Goal: Transaction & Acquisition: Purchase product/service

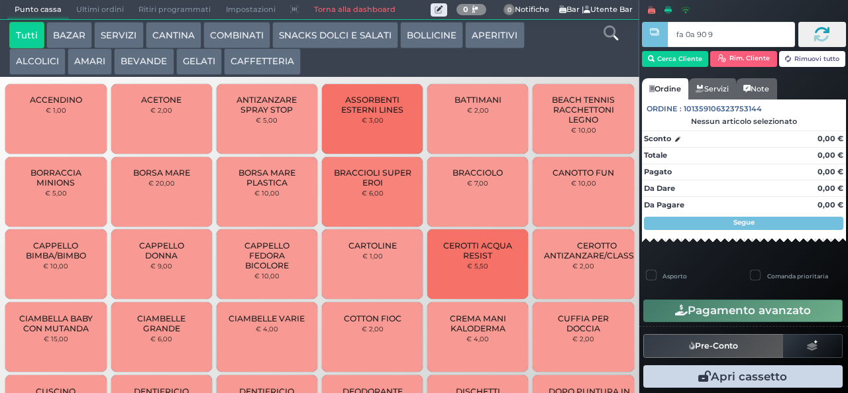
type input "fa 0a 90 9a"
click at [149, 62] on button "BEVANDE" at bounding box center [144, 61] width 60 height 27
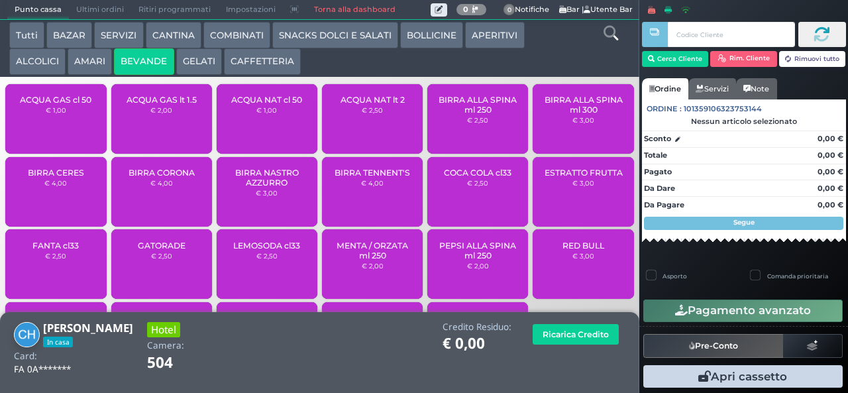
click at [278, 105] on span "ACQUA NAT cl 50" at bounding box center [266, 100] width 71 height 10
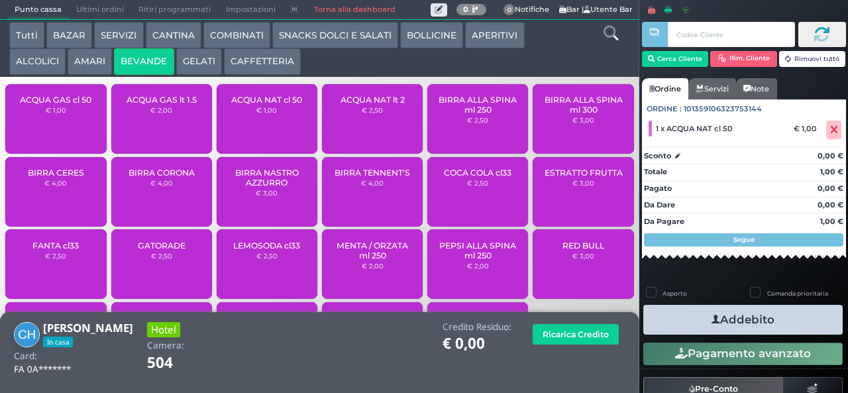
click at [342, 36] on button "SNACKS DOLCI E SALATI" at bounding box center [335, 35] width 126 height 27
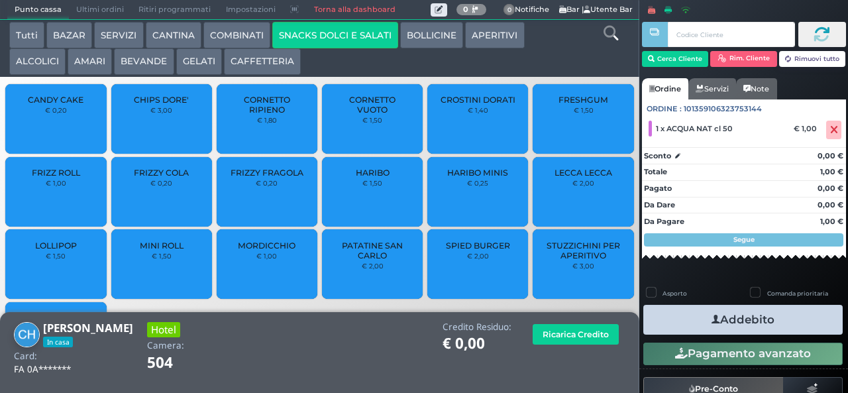
click at [493, 44] on button "APERITIVI" at bounding box center [494, 35] width 59 height 27
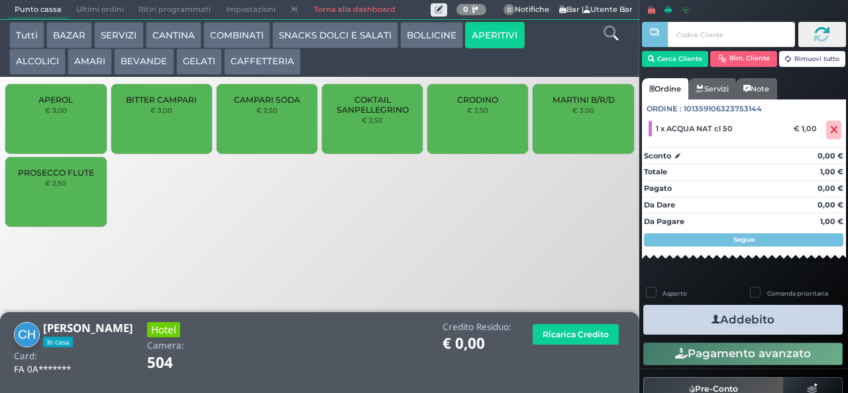
click at [60, 178] on span "PROSECCO FLUTE" at bounding box center [56, 173] width 76 height 10
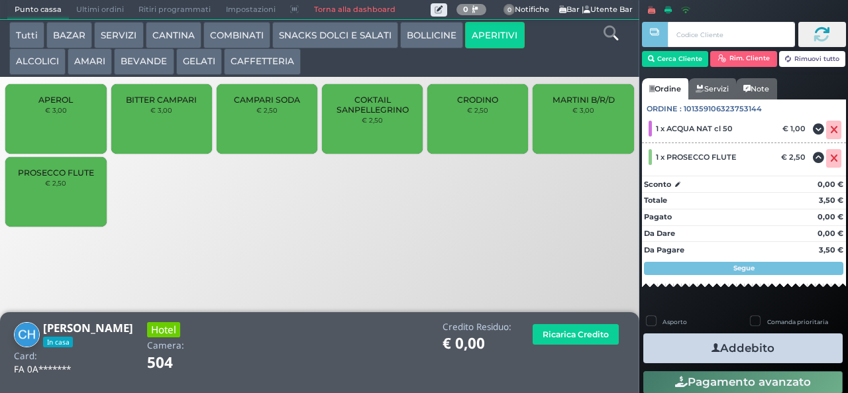
click at [788, 352] on button "Addebito" at bounding box center [742, 348] width 199 height 30
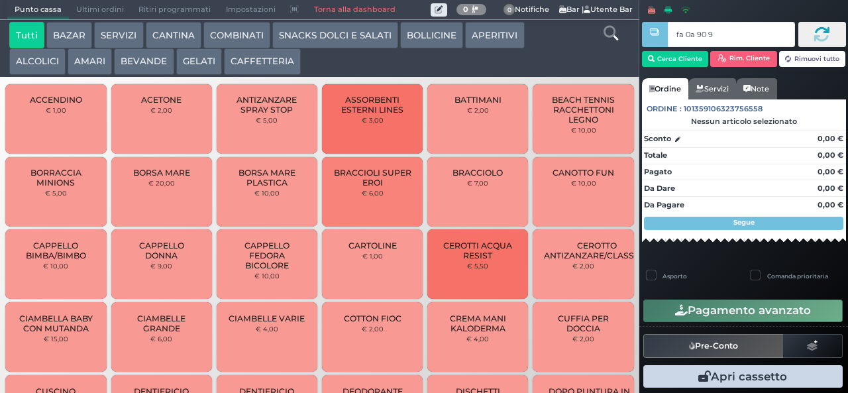
type input "fa 0a 90 9a"
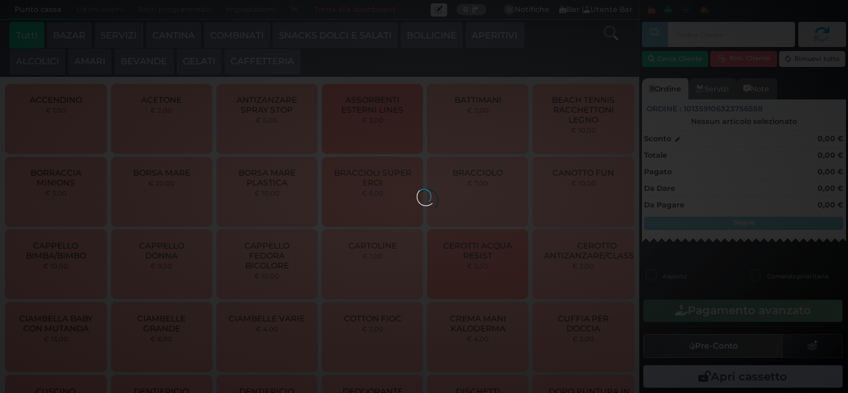
click at [417, 189] on div at bounding box center [424, 196] width 15 height 15
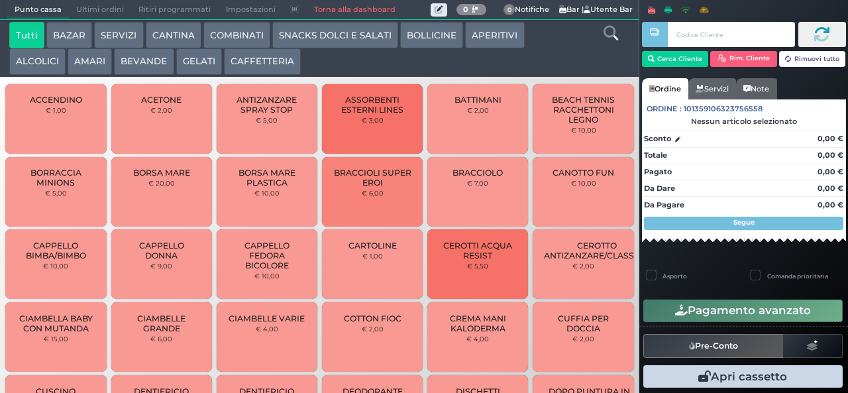
click at [363, 48] on button "SNACKS DOLCI E SALATI" at bounding box center [335, 35] width 126 height 27
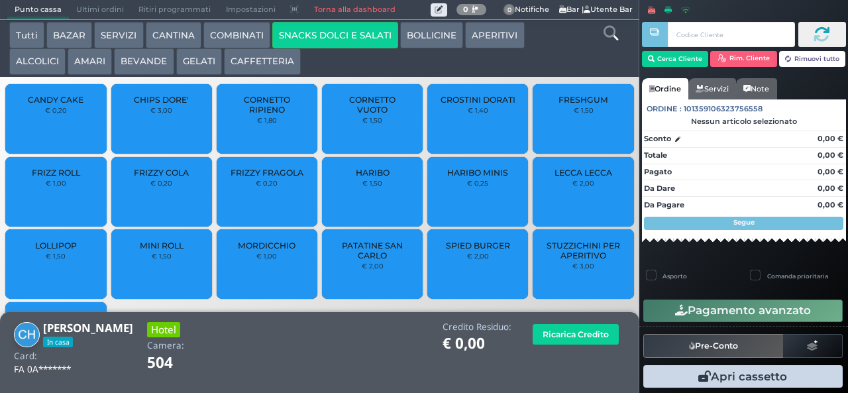
click at [172, 105] on span "CHIPS DORE'" at bounding box center [161, 100] width 55 height 10
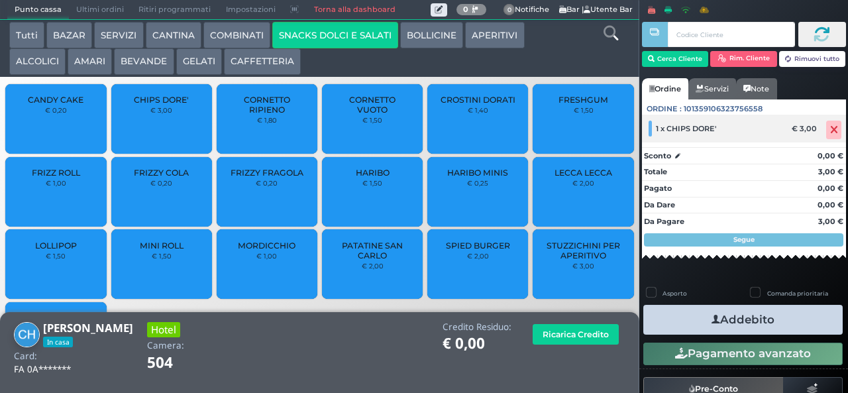
click at [830, 131] on icon at bounding box center [834, 130] width 8 height 1
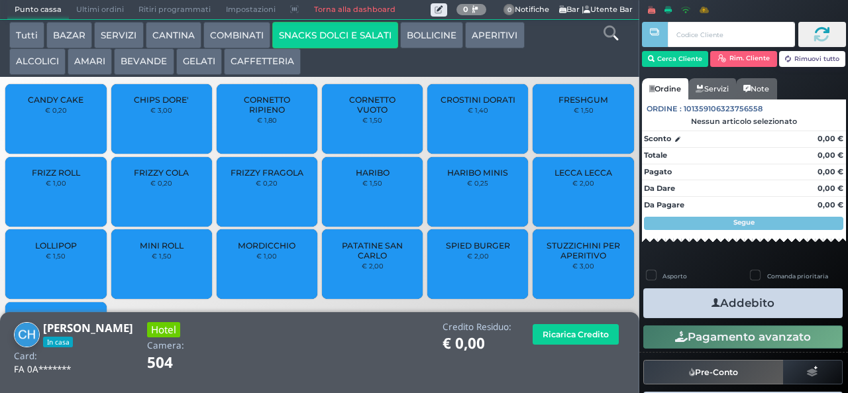
click at [480, 127] on div "CROSTINI DORATI € 1,40" at bounding box center [477, 119] width 101 height 70
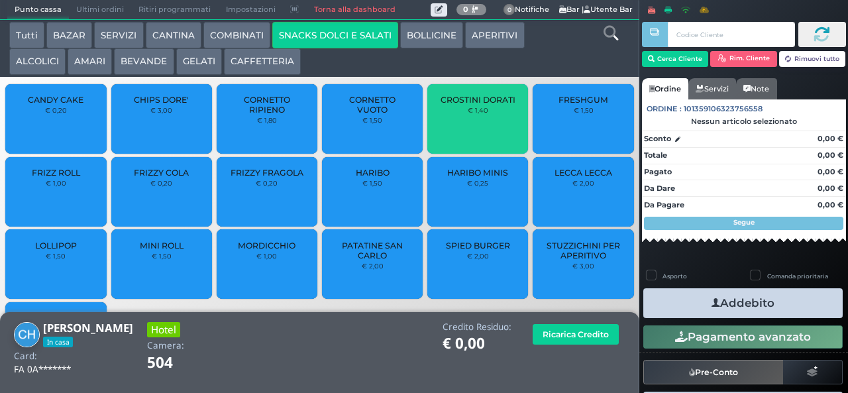
click at [484, 105] on span "CROSTINI DORATI" at bounding box center [478, 100] width 75 height 10
click at [486, 105] on span "CROSTINI DORATI" at bounding box center [478, 100] width 75 height 10
click at [484, 105] on span "CROSTINI DORATI" at bounding box center [478, 100] width 75 height 10
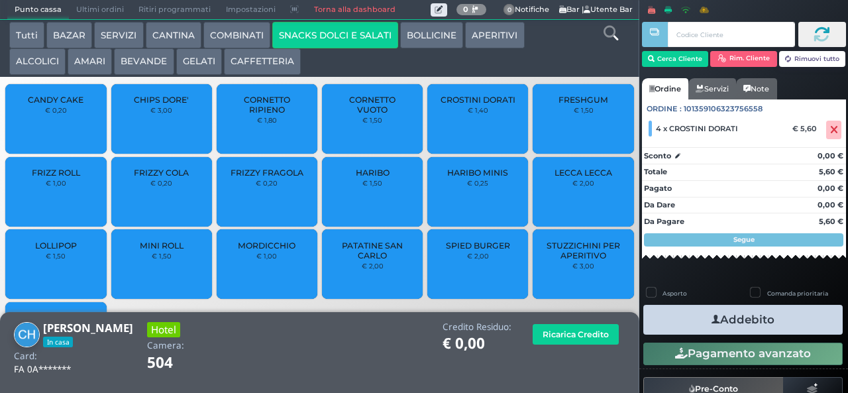
click at [286, 67] on button "CAFFETTERIA" at bounding box center [262, 61] width 77 height 27
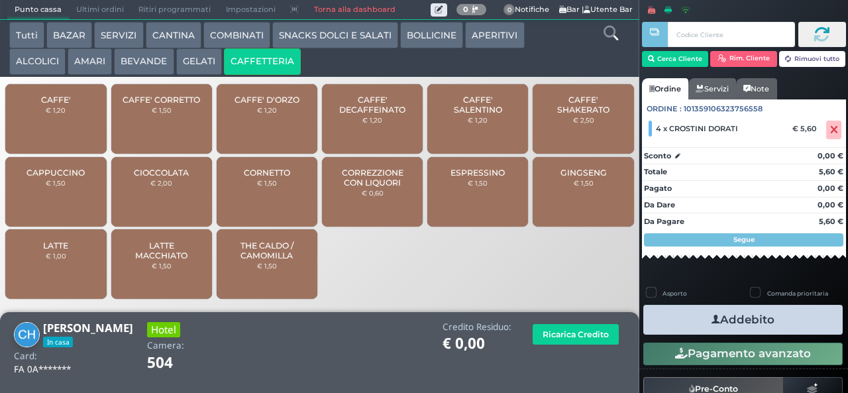
click at [431, 32] on button "BOLLICINE" at bounding box center [431, 35] width 63 height 27
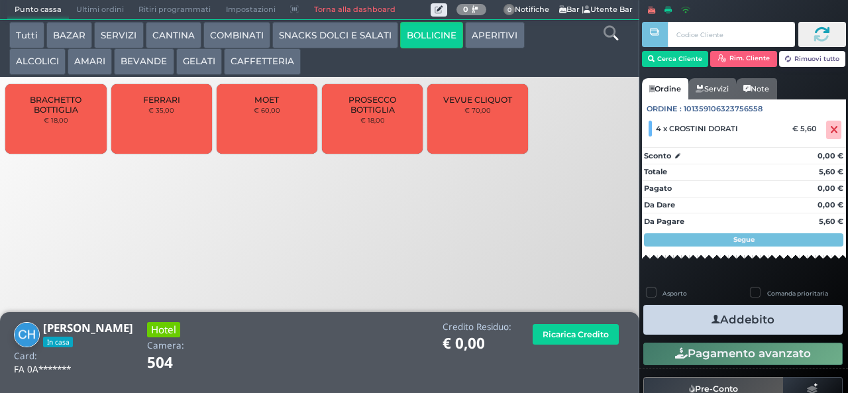
click at [494, 46] on button "APERITIVI" at bounding box center [494, 35] width 59 height 27
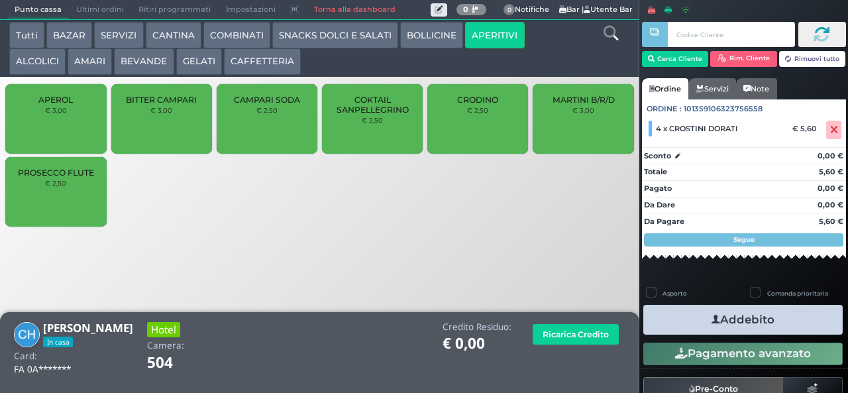
click at [73, 200] on div "PROSECCO FLUTE € 2,50" at bounding box center [55, 192] width 101 height 70
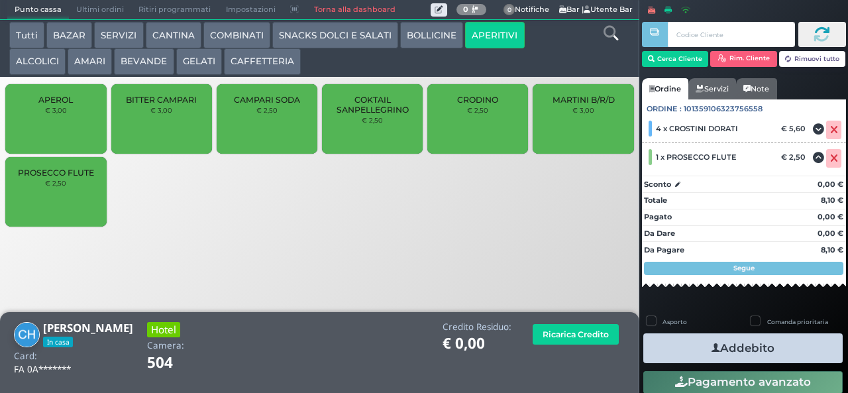
click at [793, 350] on button "Addebito" at bounding box center [742, 348] width 199 height 30
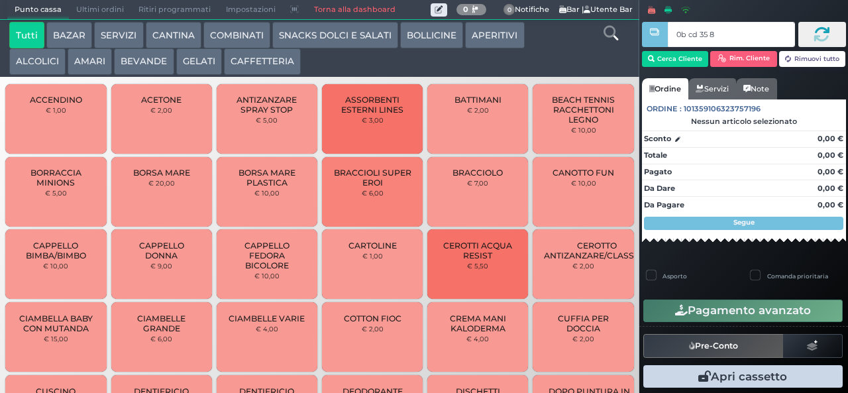
type input "0b cd 35 8b"
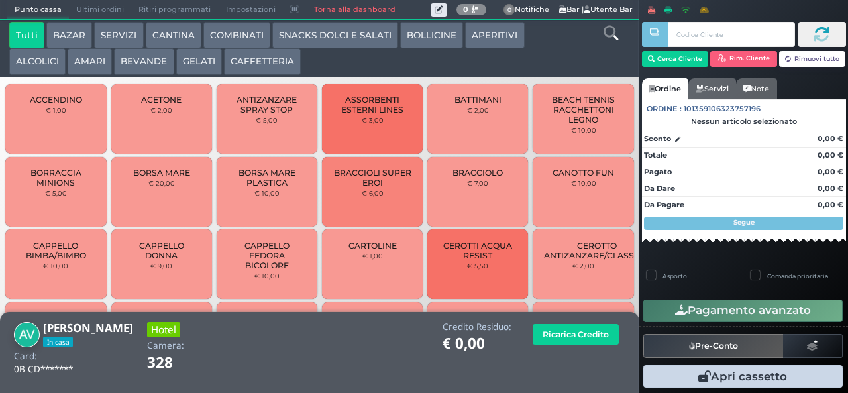
click at [171, 62] on button "BEVANDE" at bounding box center [144, 61] width 60 height 27
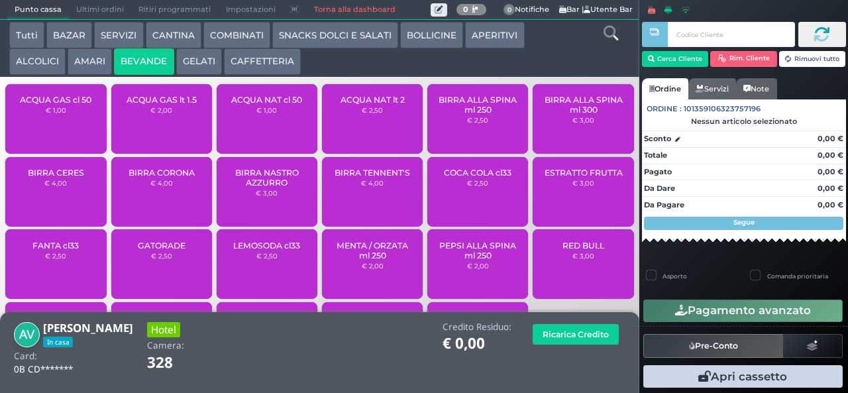
click at [324, 40] on button "SNACKS DOLCI E SALATI" at bounding box center [335, 35] width 126 height 27
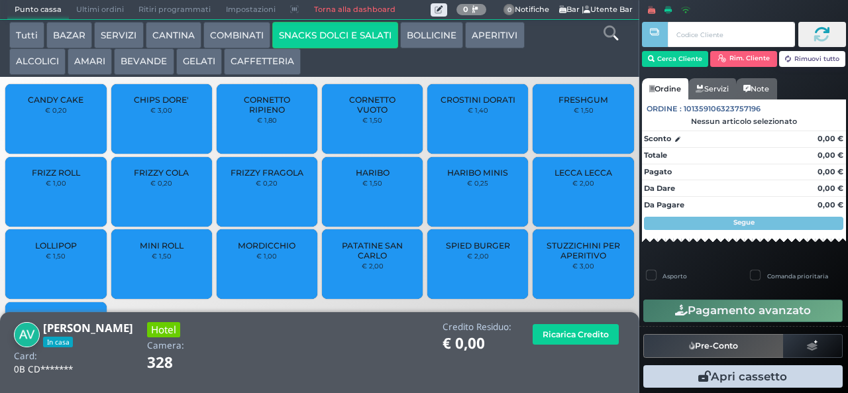
click at [250, 36] on button "COMBINATI" at bounding box center [236, 35] width 67 height 27
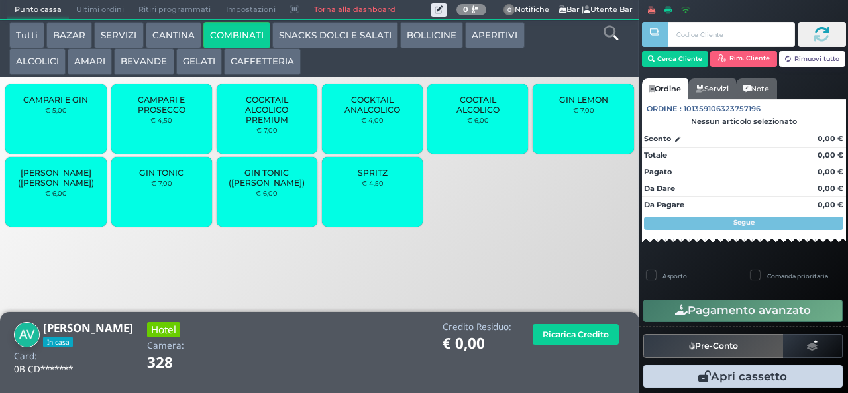
click at [382, 178] on span "SPRITZ" at bounding box center [373, 173] width 30 height 10
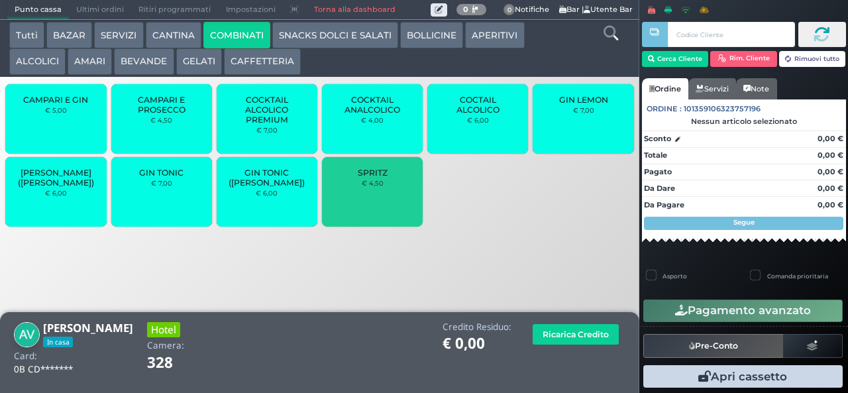
click at [384, 178] on span "SPRITZ" at bounding box center [373, 173] width 30 height 10
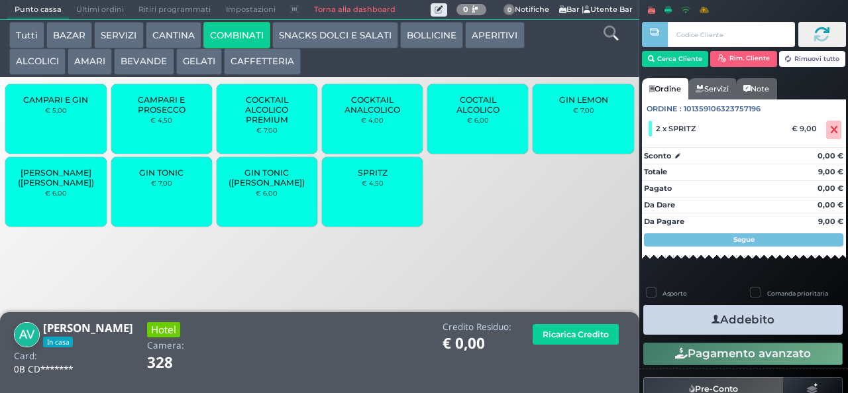
click at [799, 322] on button "Addebito" at bounding box center [742, 320] width 199 height 30
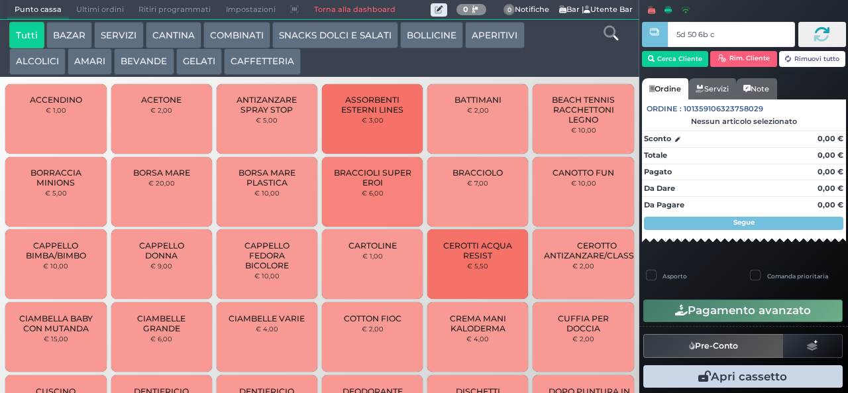
type input "5d 50 6b c3"
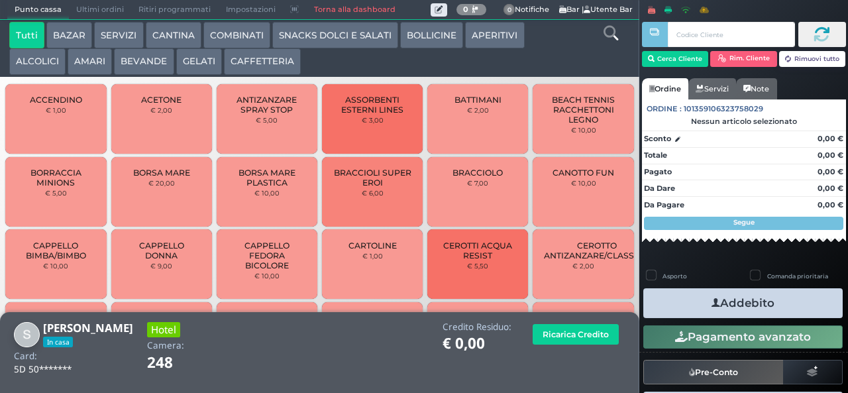
click at [156, 68] on button "BEVANDE" at bounding box center [144, 61] width 60 height 27
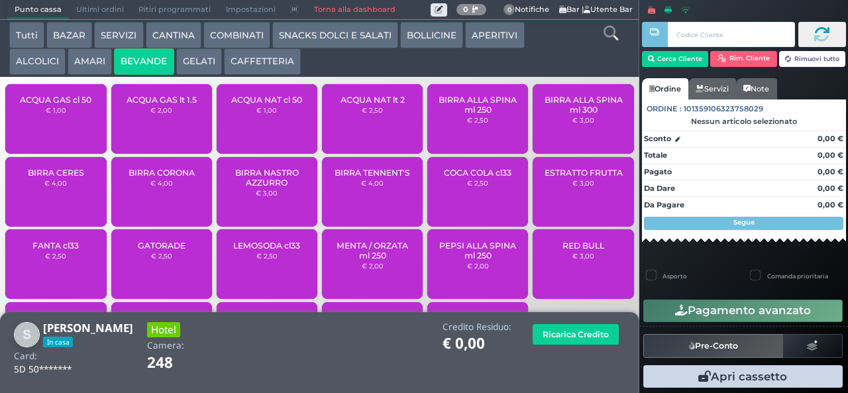
click at [370, 105] on span "ACQUA NAT lt 2" at bounding box center [373, 100] width 64 height 10
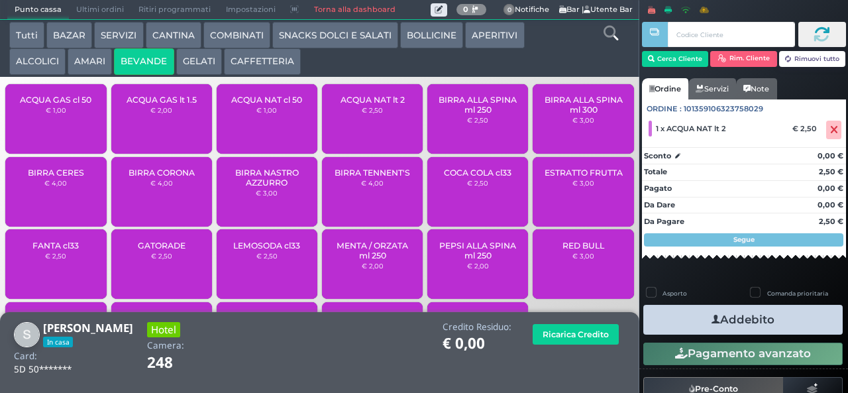
click at [798, 331] on button "Addebito" at bounding box center [742, 320] width 199 height 30
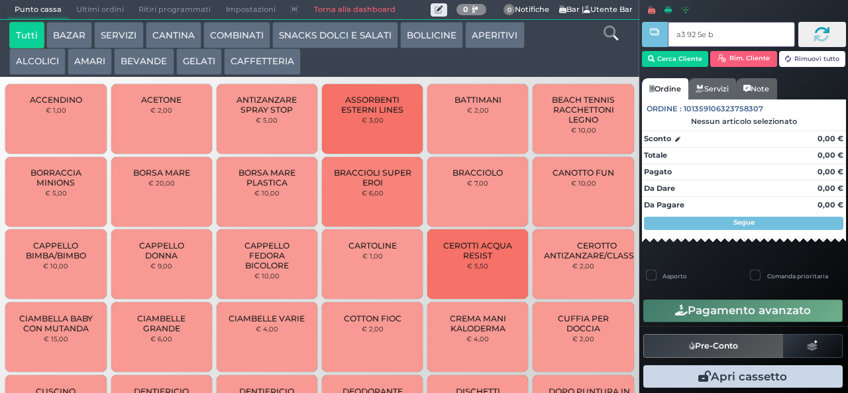
type input "a3 92 5e bb"
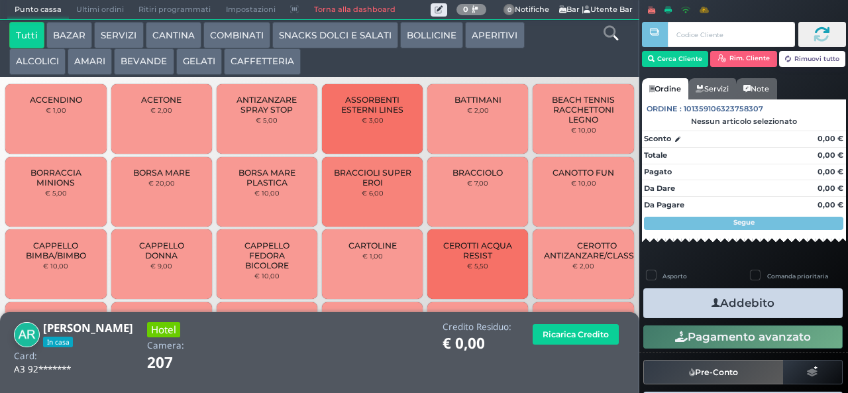
click at [610, 36] on icon at bounding box center [611, 33] width 15 height 15
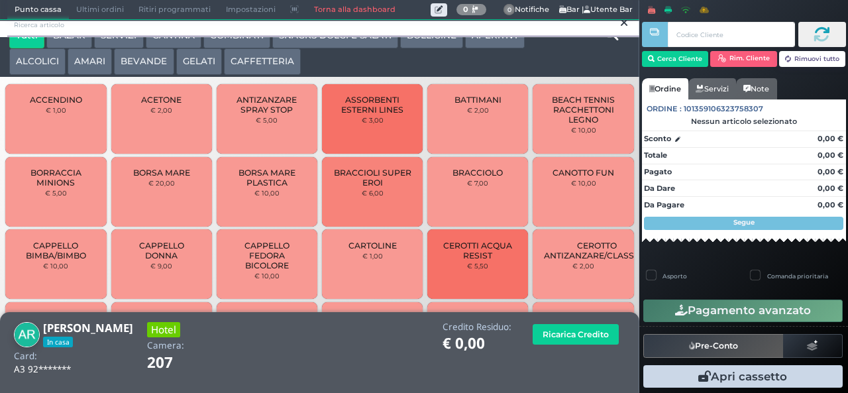
scroll to position [12, 0]
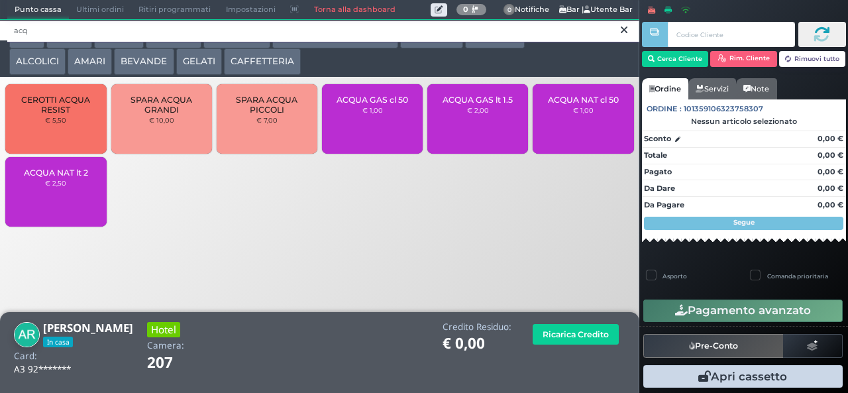
type input "acq"
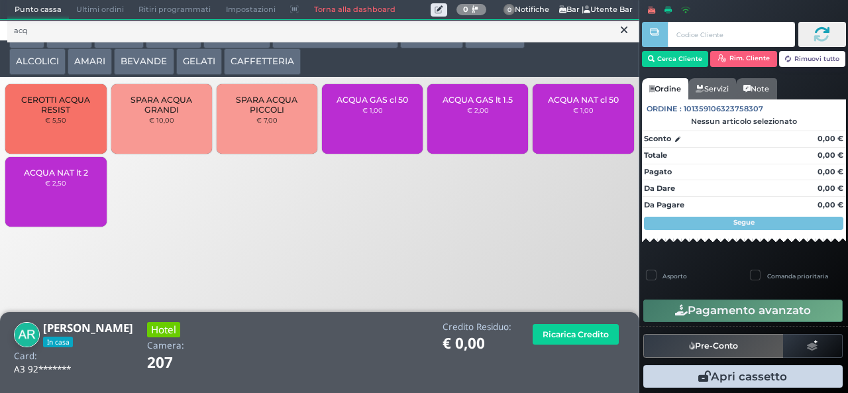
click at [585, 114] on small "€ 1,00" at bounding box center [583, 110] width 21 height 8
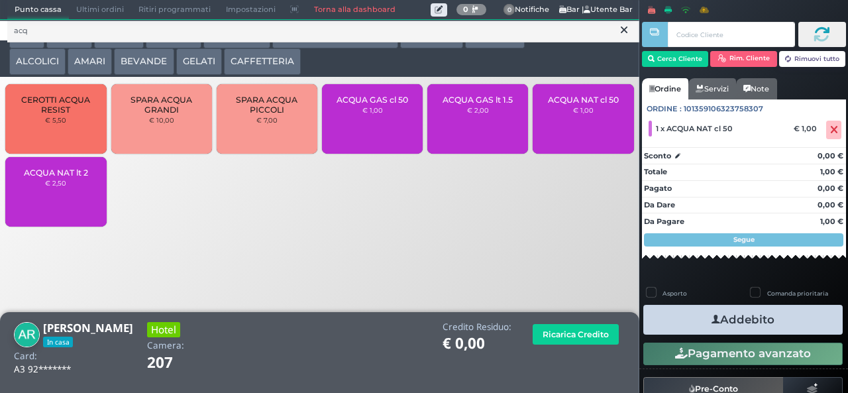
click at [794, 329] on button "Addebito" at bounding box center [742, 320] width 199 height 30
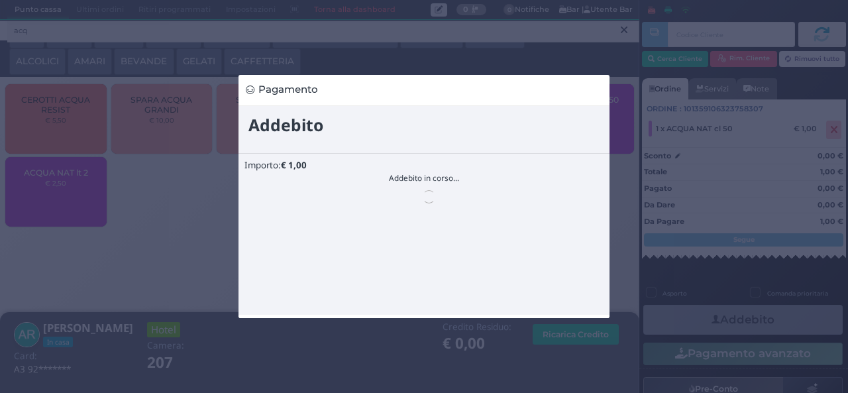
scroll to position [0, 0]
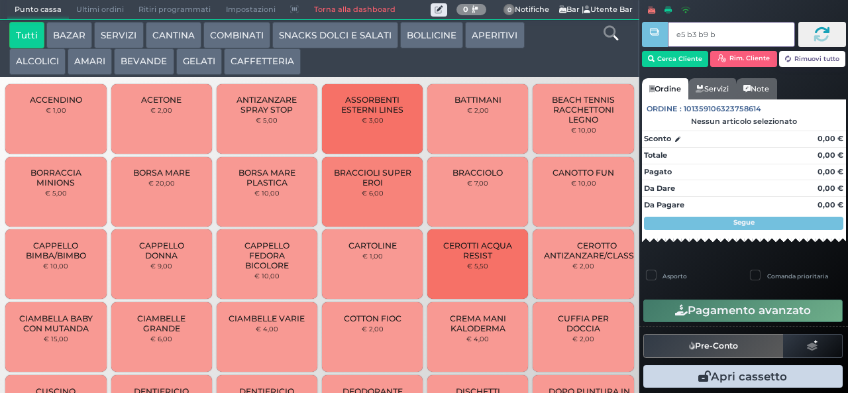
type input "e5 b3 b9 b9"
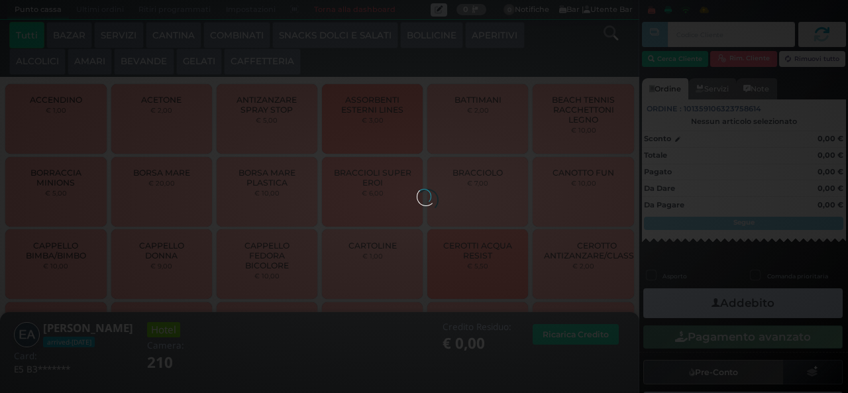
click at [417, 189] on div at bounding box center [424, 196] width 15 height 15
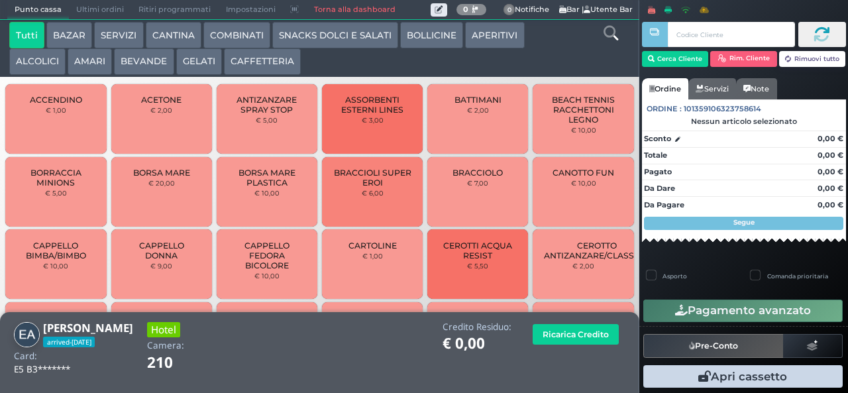
click at [156, 58] on button "BEVANDE" at bounding box center [144, 61] width 60 height 27
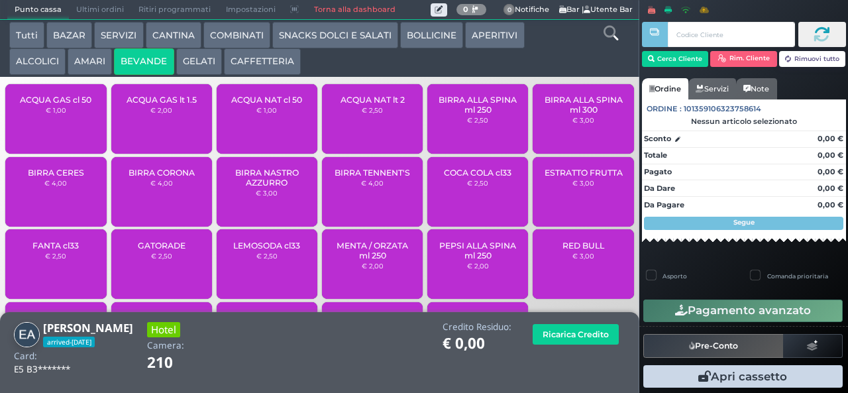
click at [383, 105] on span "ACQUA NAT lt 2" at bounding box center [373, 100] width 64 height 10
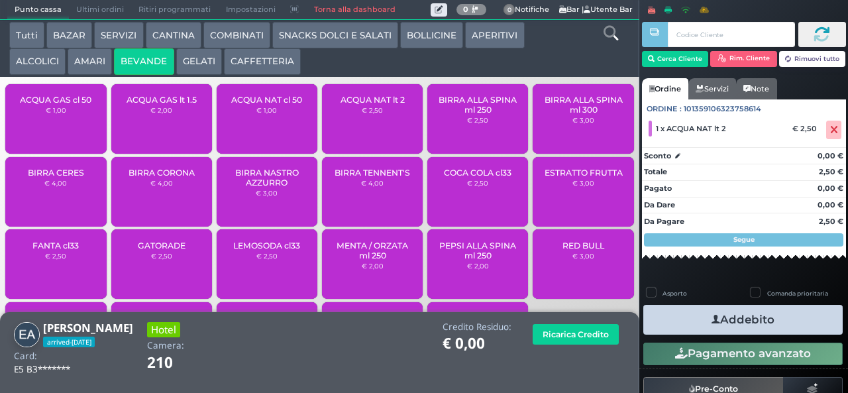
click at [773, 319] on button "Addebito" at bounding box center [742, 320] width 199 height 30
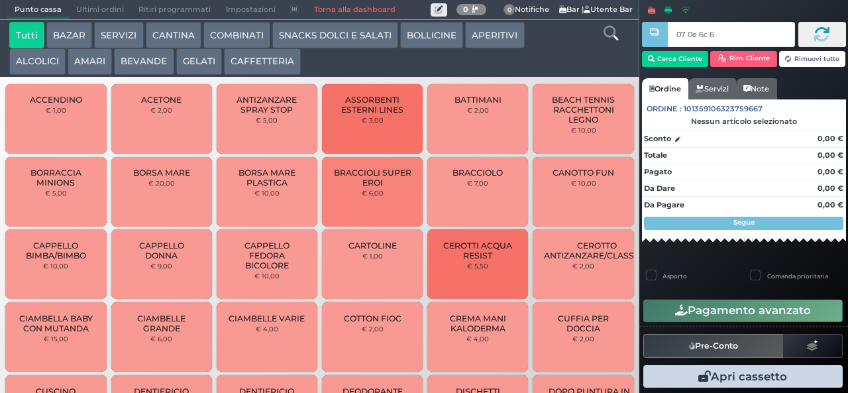
type input "07 0e 6c 67"
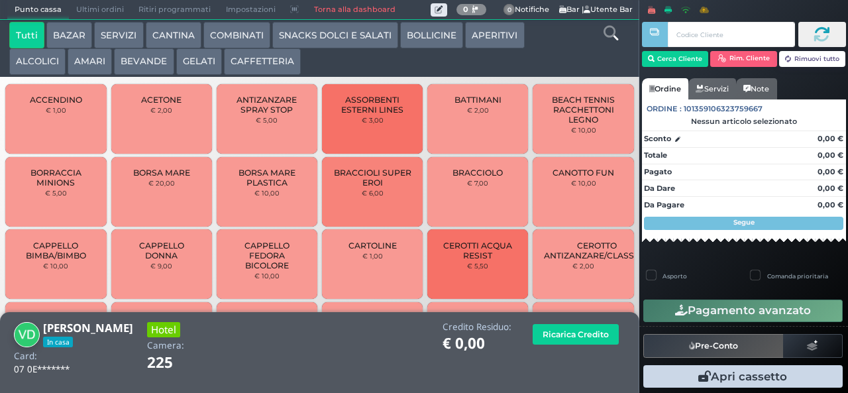
click at [36, 59] on button "ALCOLICI" at bounding box center [37, 61] width 56 height 27
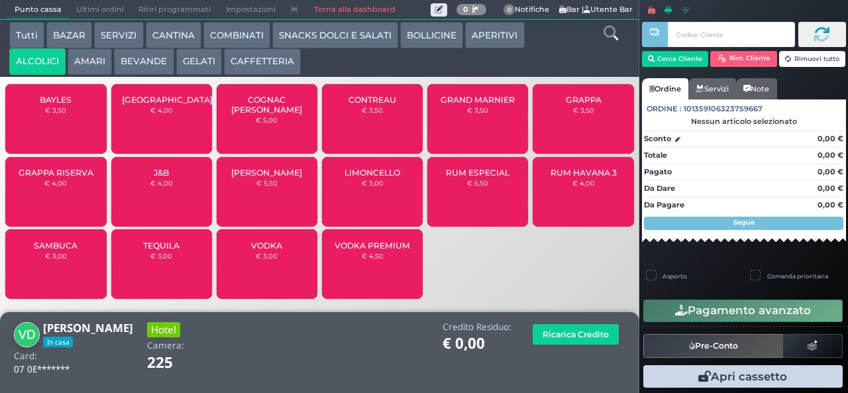
click at [42, 292] on div "SAMBUCA € 3,00" at bounding box center [55, 264] width 101 height 70
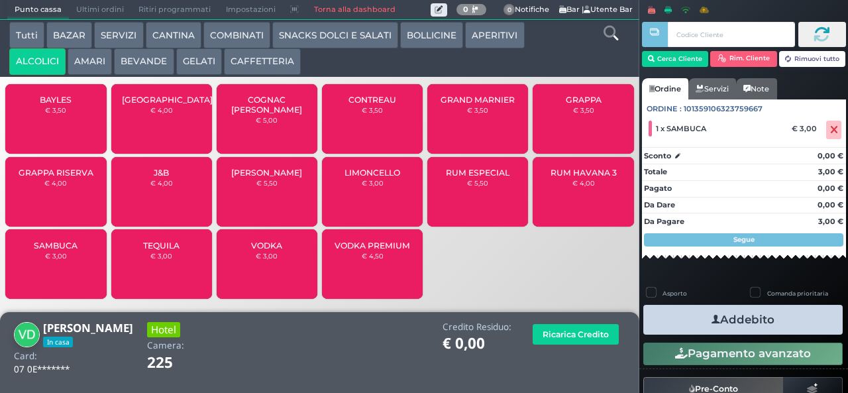
click at [788, 331] on button "Addebito" at bounding box center [742, 320] width 199 height 30
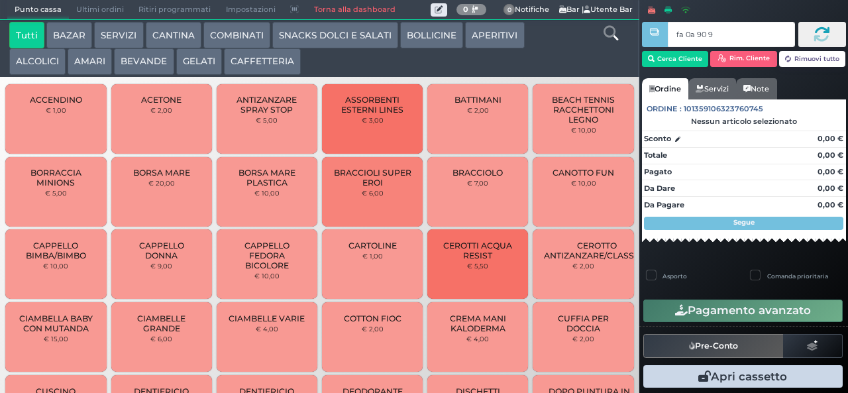
type input "fa 0a 90 9a"
click at [0, 0] on div at bounding box center [0, 0] width 0 height 0
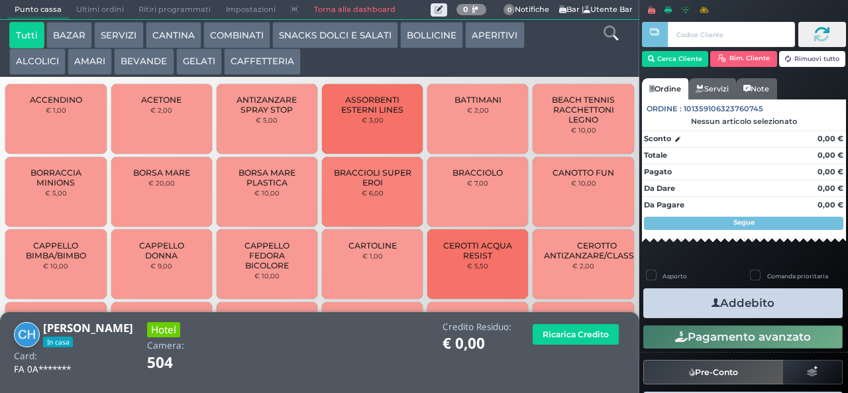
click at [158, 63] on button "BEVANDE" at bounding box center [144, 61] width 60 height 27
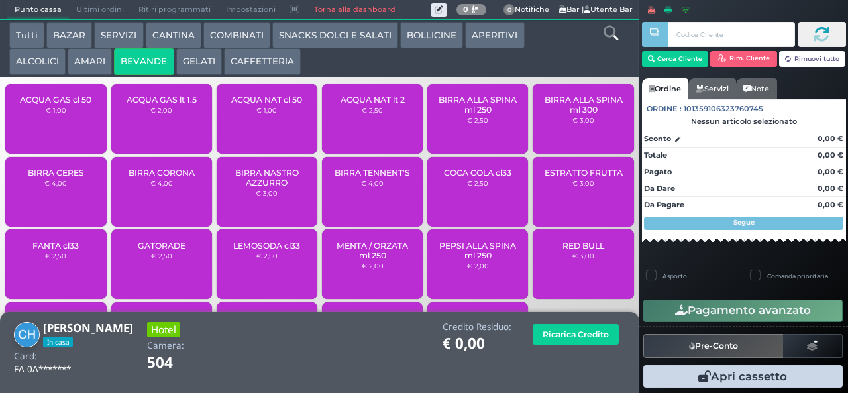
click at [265, 105] on span "ACQUA NAT cl 50" at bounding box center [266, 100] width 71 height 10
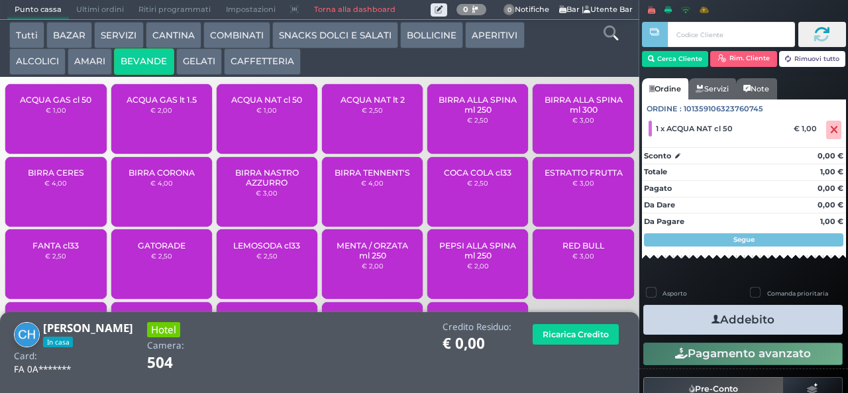
click at [798, 321] on button "Addebito" at bounding box center [742, 320] width 199 height 30
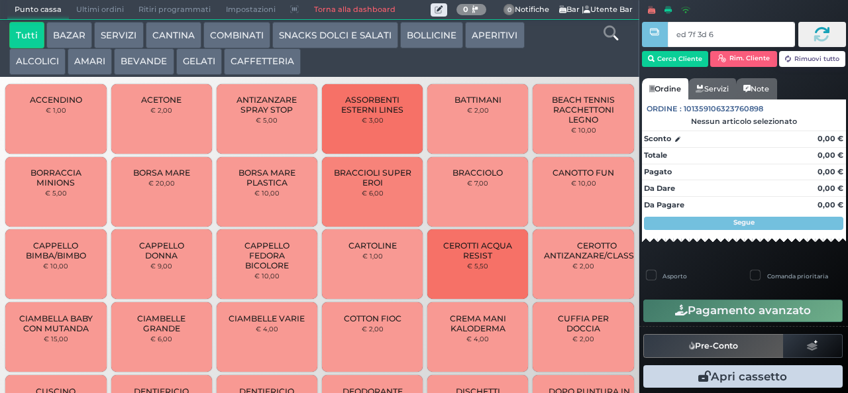
type input "ed 7f 3d 66"
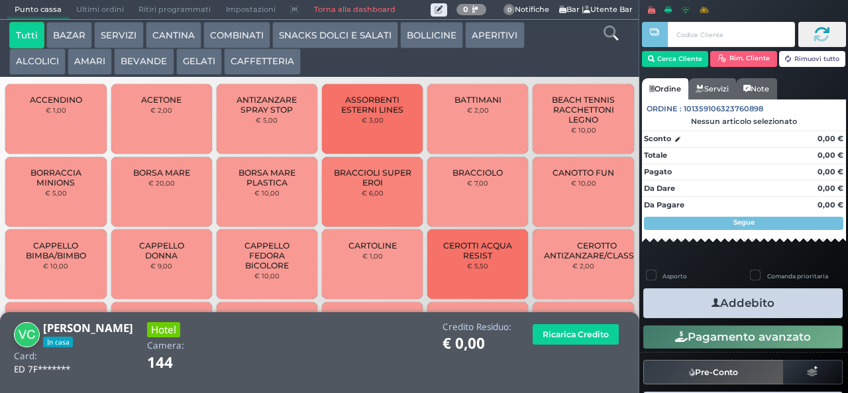
click at [609, 33] on icon at bounding box center [611, 33] width 15 height 15
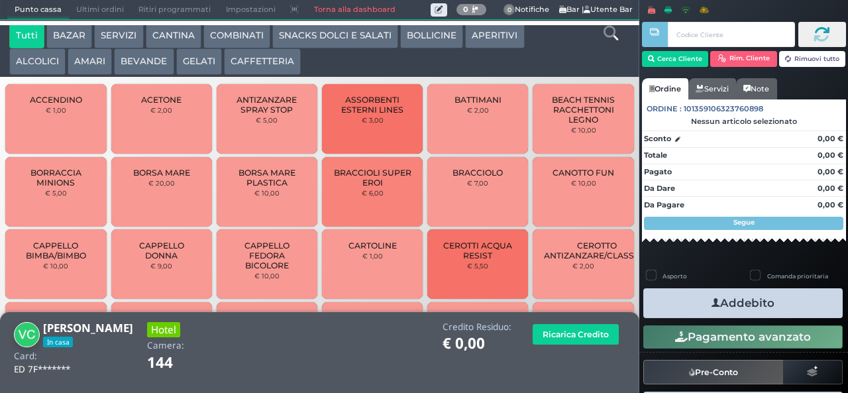
scroll to position [12, 0]
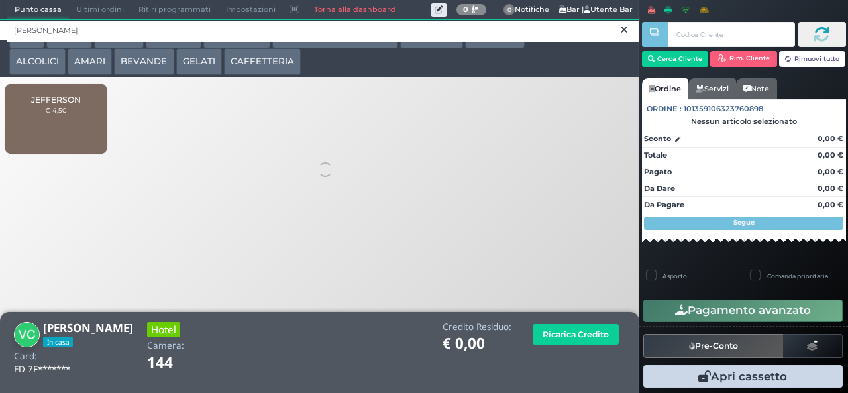
type input "jeff"
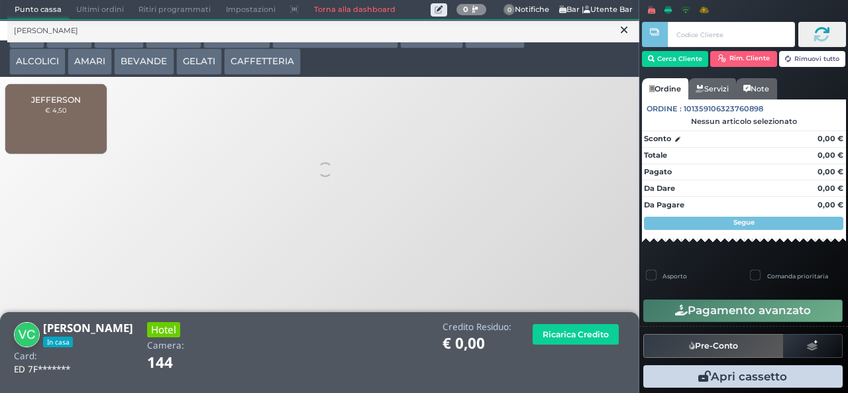
click at [66, 114] on small "€ 4,50" at bounding box center [56, 110] width 22 height 8
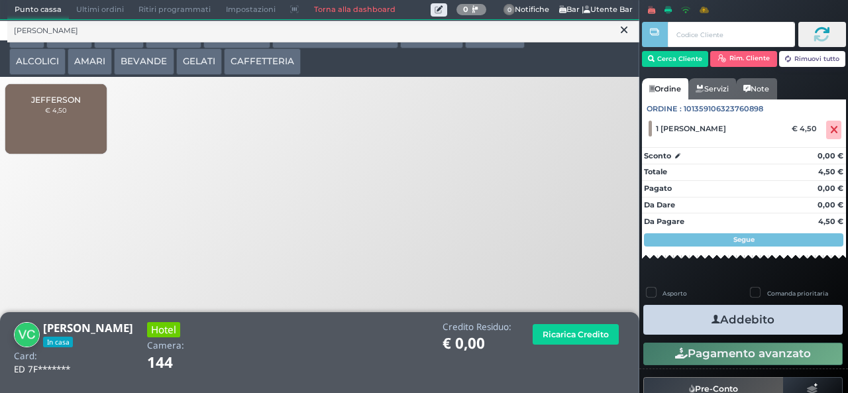
click at [792, 329] on button "Addebito" at bounding box center [742, 320] width 199 height 30
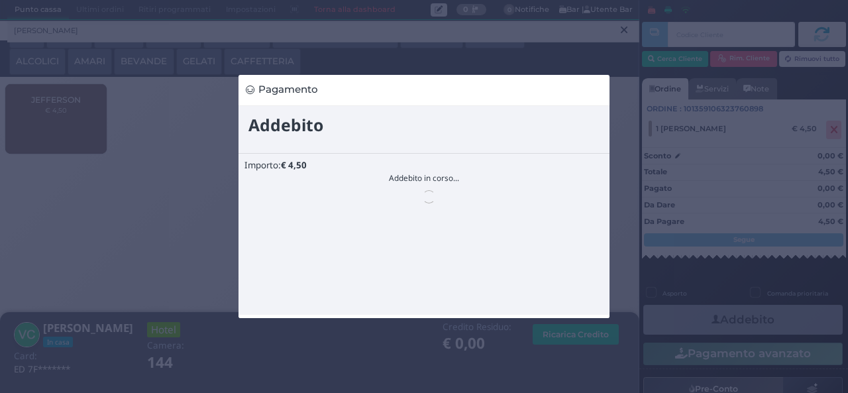
scroll to position [0, 0]
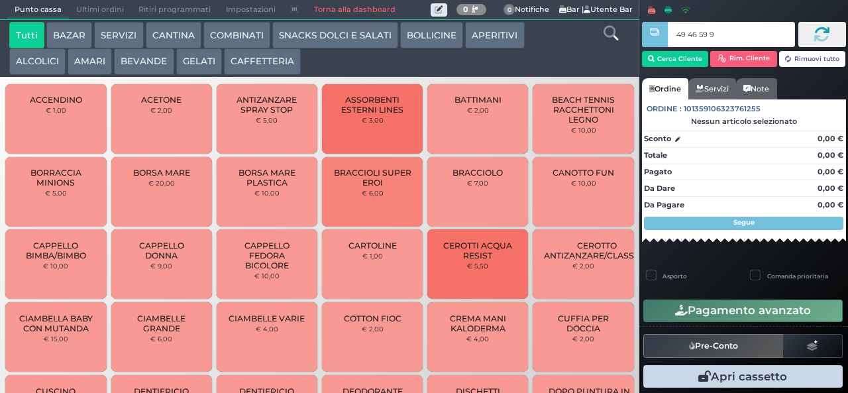
type input "49 46 59 95"
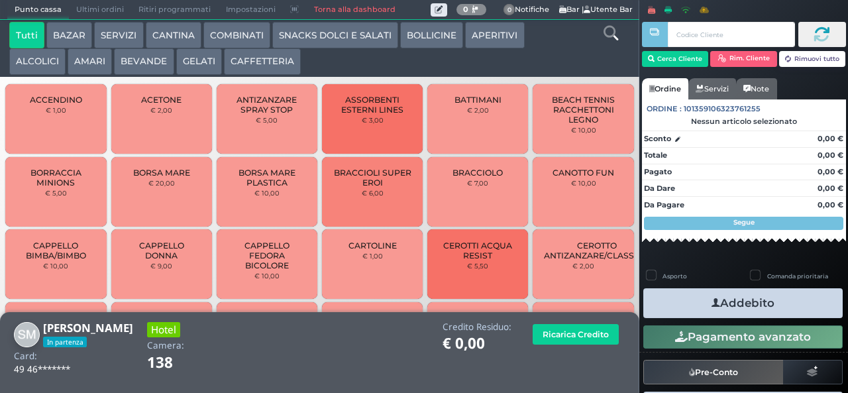
click at [612, 37] on icon at bounding box center [611, 33] width 15 height 15
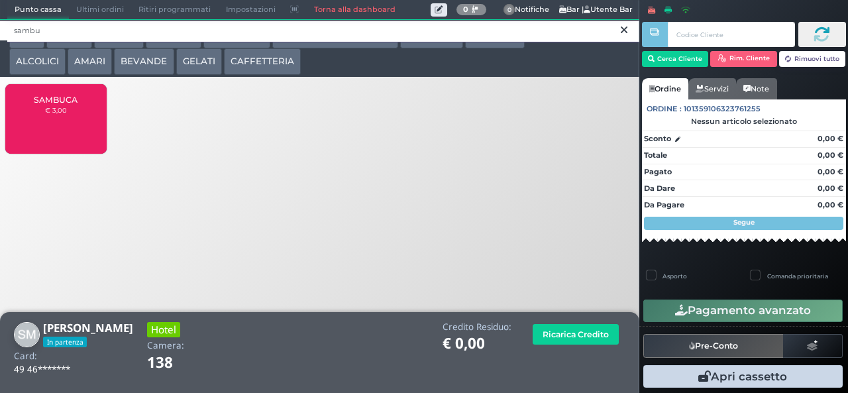
type input "sambu"
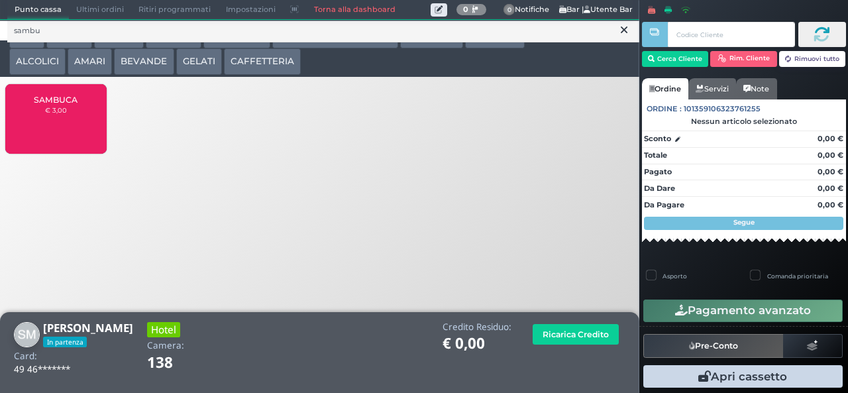
click at [65, 105] on span "SAMBUCA" at bounding box center [56, 100] width 44 height 10
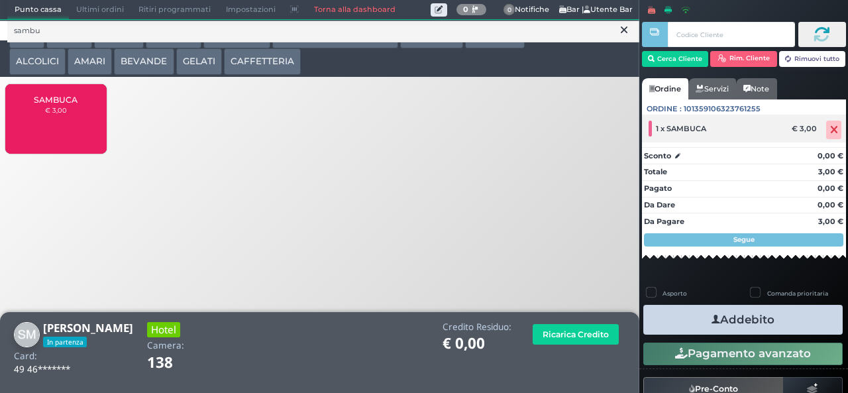
click at [830, 130] on icon at bounding box center [834, 130] width 8 height 1
click at [624, 30] on icon at bounding box center [624, 29] width 7 height 13
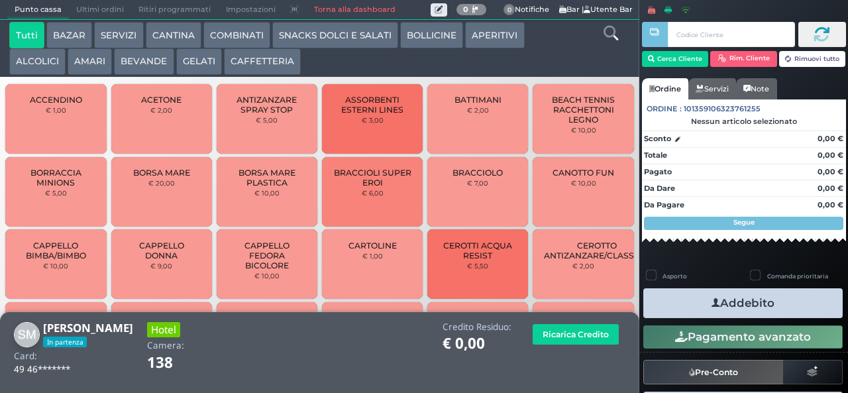
click at [605, 33] on icon at bounding box center [611, 33] width 15 height 15
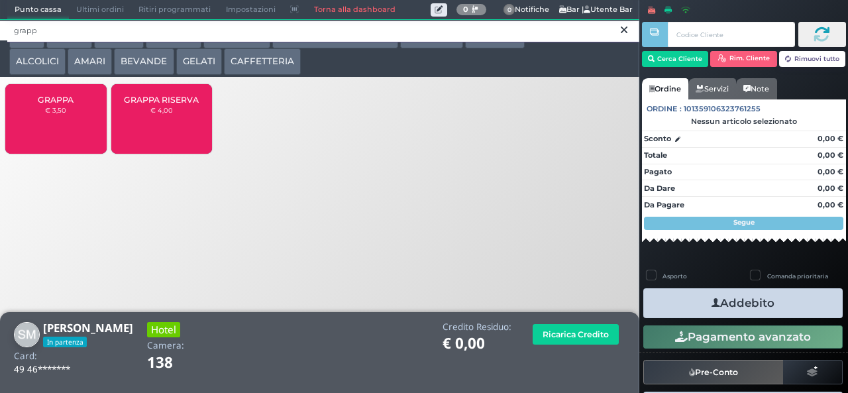
type input "grapp"
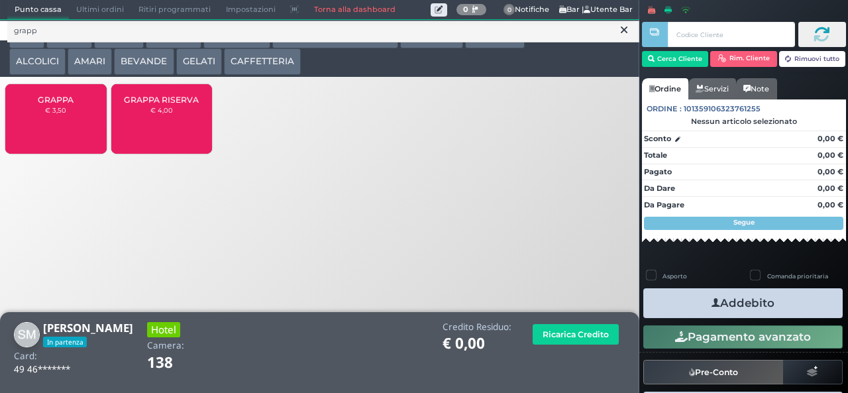
click at [48, 132] on div "GRAPPA € 3,50" at bounding box center [55, 119] width 101 height 70
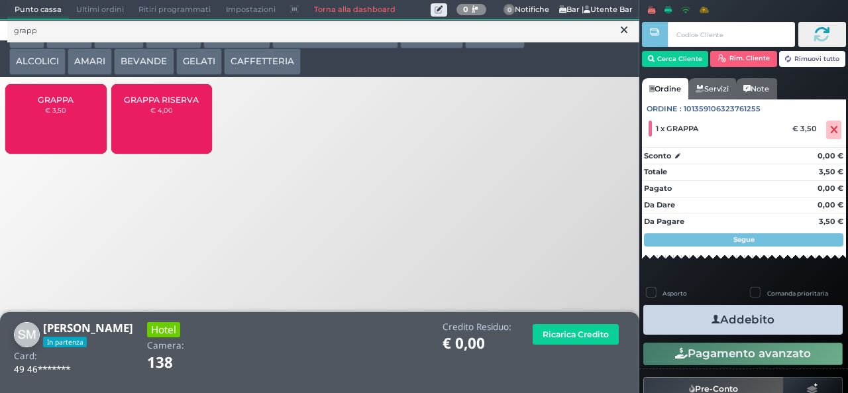
click at [798, 326] on button "Addebito" at bounding box center [742, 320] width 199 height 30
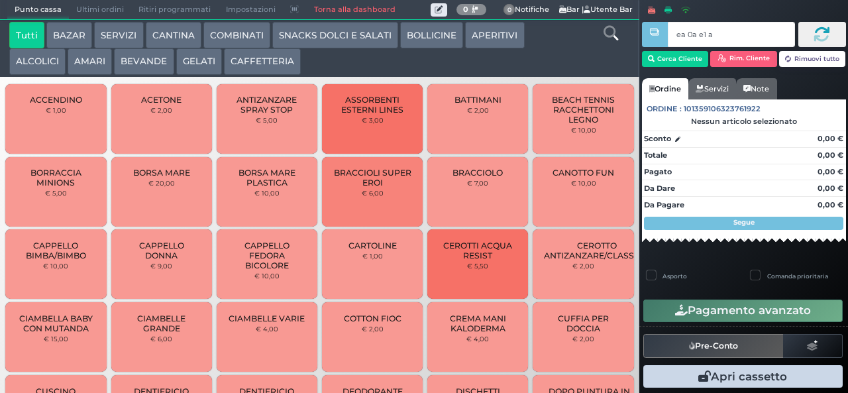
type input "ea 0a e1 a4"
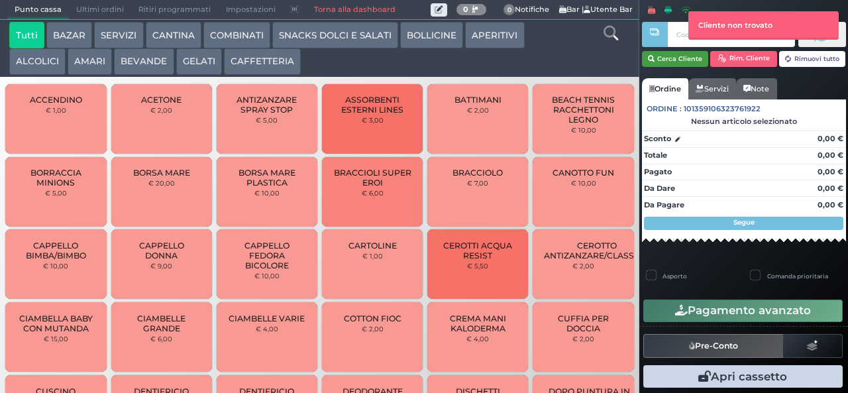
click at [676, 58] on button "Cerca Cliente" at bounding box center [675, 59] width 67 height 16
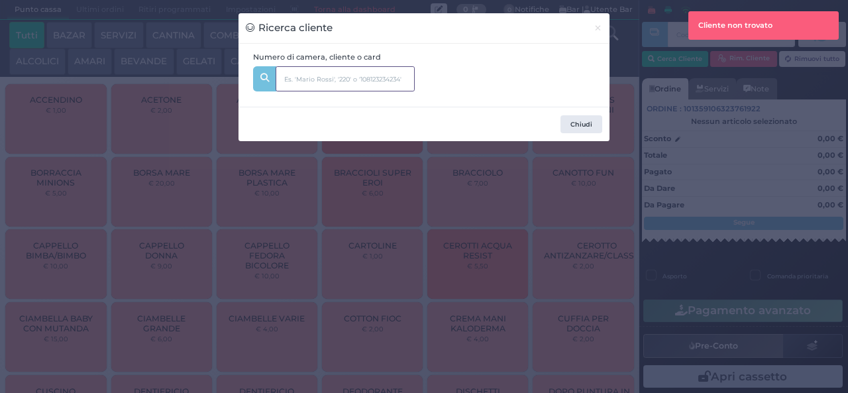
click at [366, 81] on input "text" at bounding box center [345, 78] width 139 height 25
type input "147"
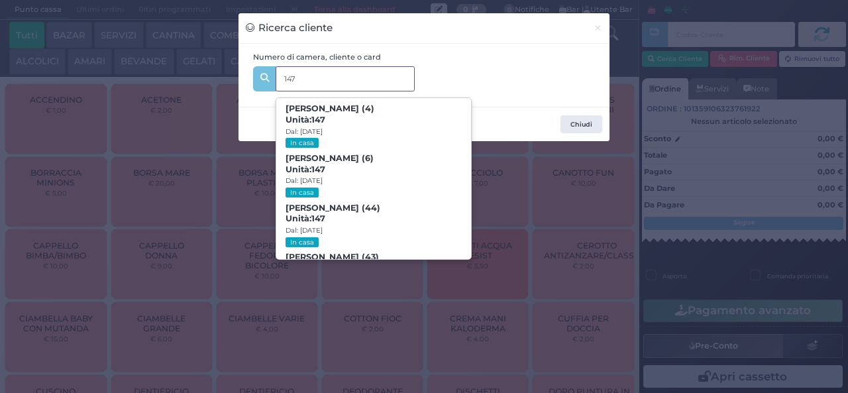
scroll to position [60, 0]
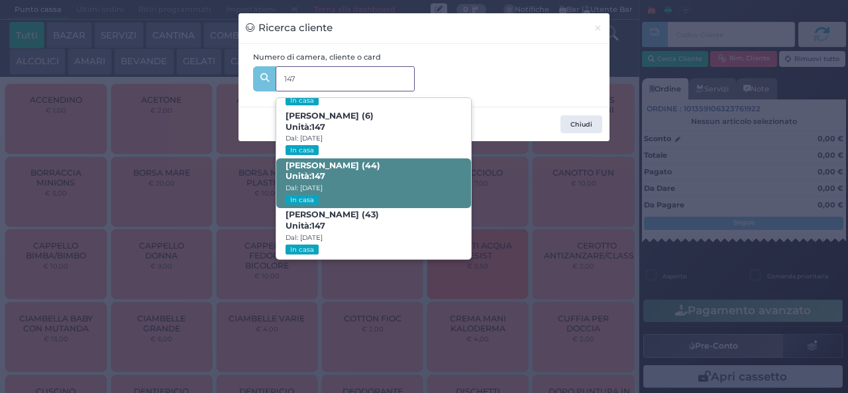
click at [388, 176] on span "Antonio Tarquini (44) Unità: 147 Dal: 24/08/2025 In casa" at bounding box center [373, 183] width 194 height 50
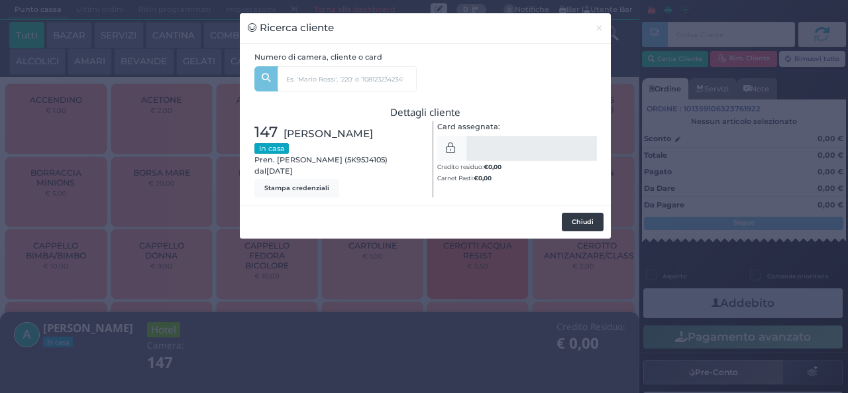
click at [584, 231] on button "Chiudi" at bounding box center [583, 222] width 42 height 19
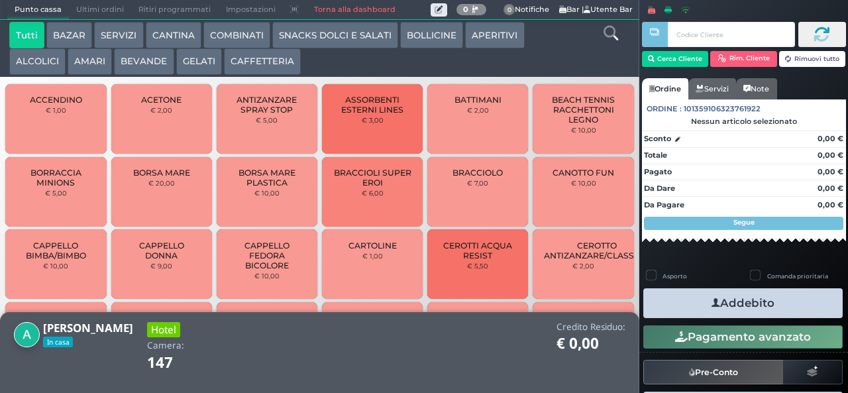
click at [616, 34] on icon at bounding box center [611, 33] width 15 height 15
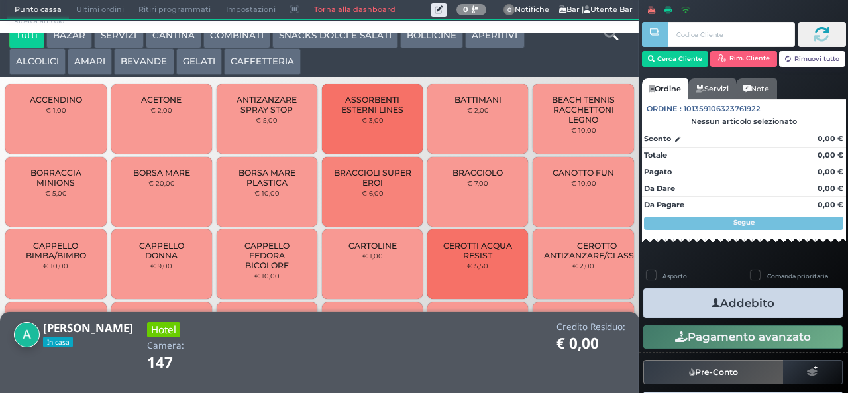
scroll to position [12, 0]
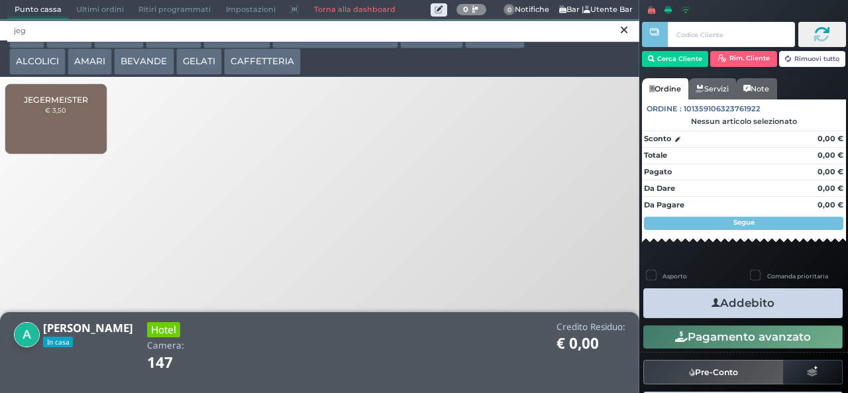
type input "jeg"
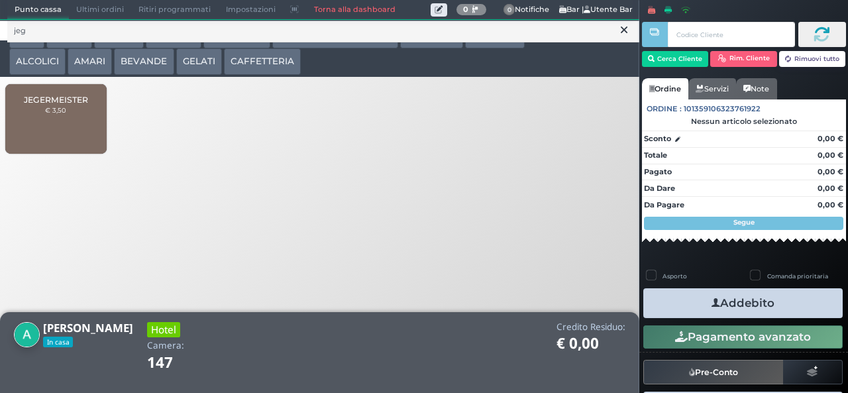
click at [76, 126] on div "JEGERMEISTER € 3,50" at bounding box center [55, 119] width 101 height 70
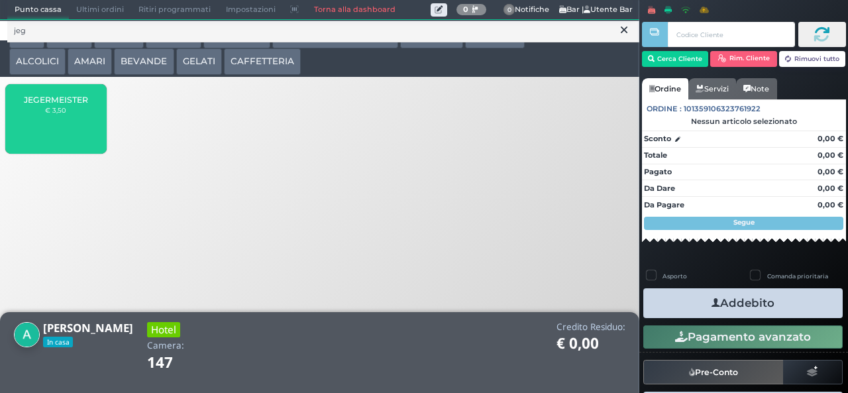
click at [72, 129] on div "JEGERMEISTER € 3,50" at bounding box center [55, 119] width 101 height 70
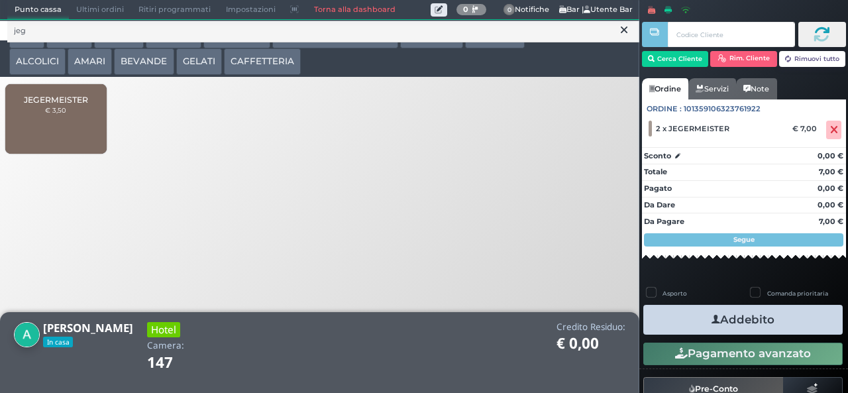
click at [775, 330] on button "Addebito" at bounding box center [742, 320] width 199 height 30
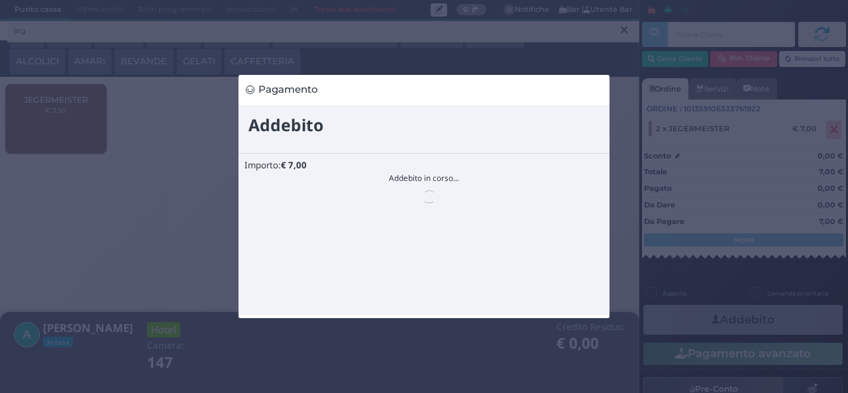
scroll to position [0, 0]
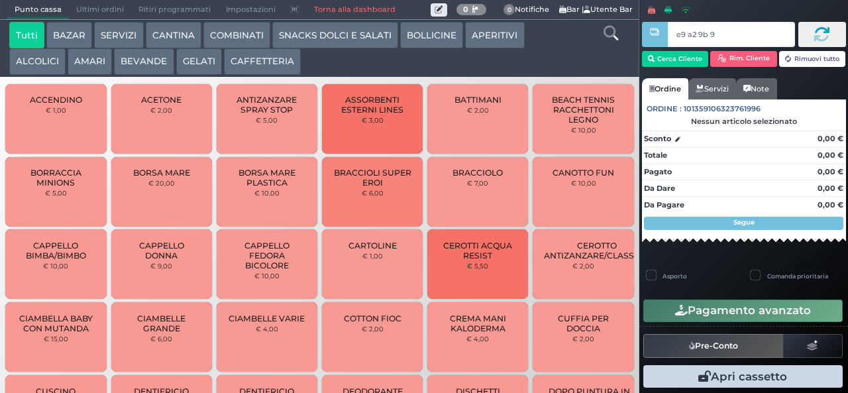
type input "e9 a2 9b 94"
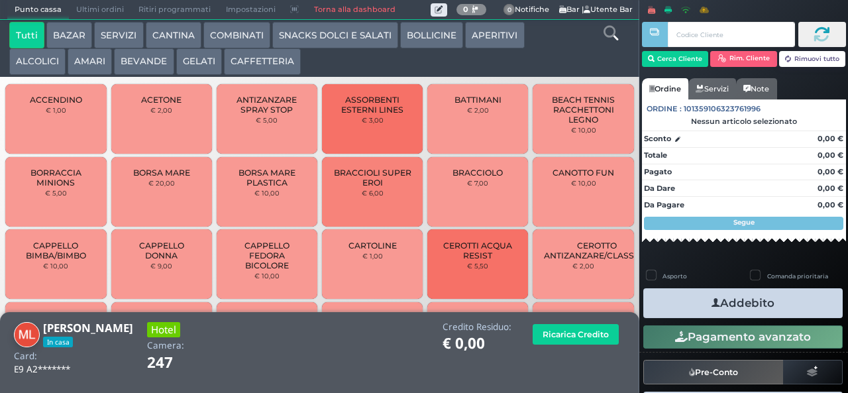
click at [610, 38] on icon at bounding box center [611, 33] width 15 height 15
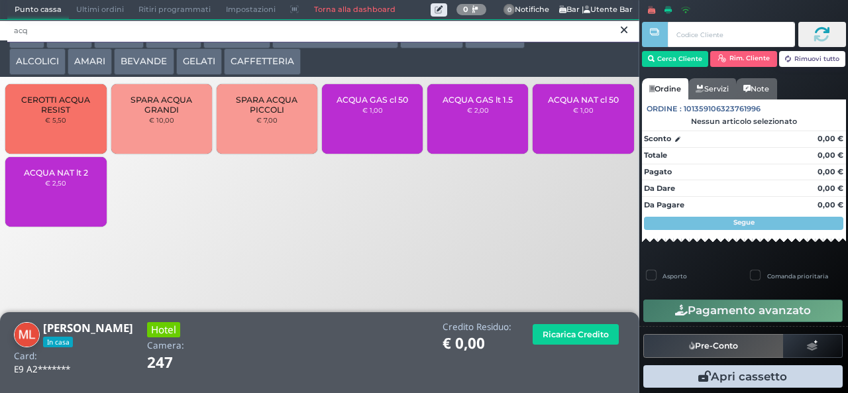
type input "acq"
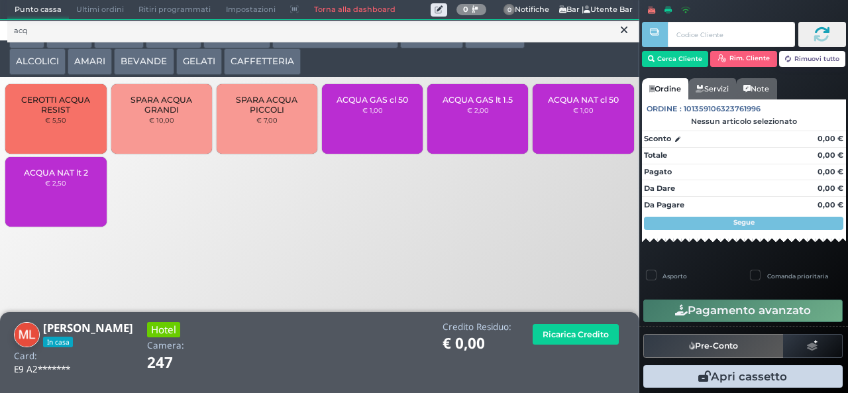
click at [78, 178] on span "ACQUA NAT lt 2" at bounding box center [56, 173] width 64 height 10
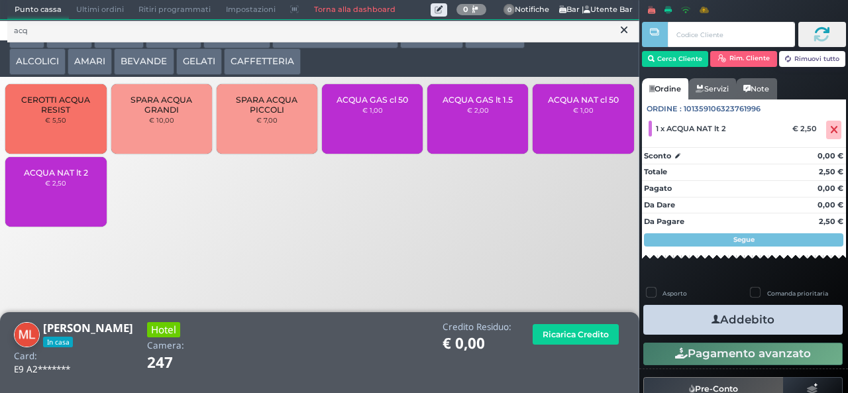
click at [799, 326] on button "Addebito" at bounding box center [742, 320] width 199 height 30
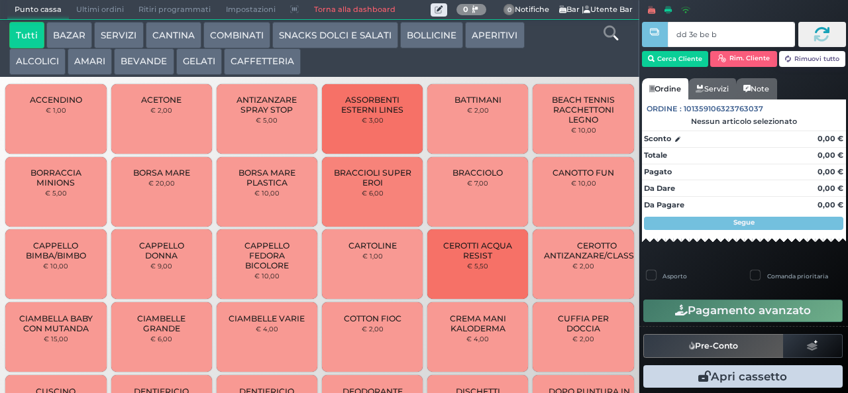
type input "dd 3e be b9"
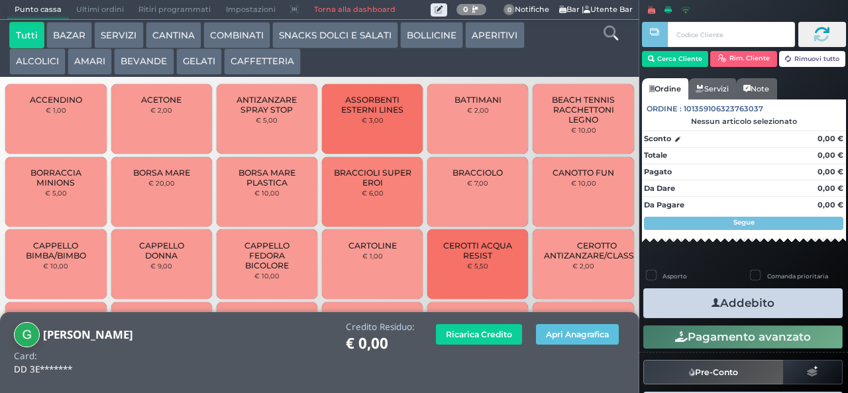
click at [614, 33] on icon at bounding box center [611, 33] width 15 height 15
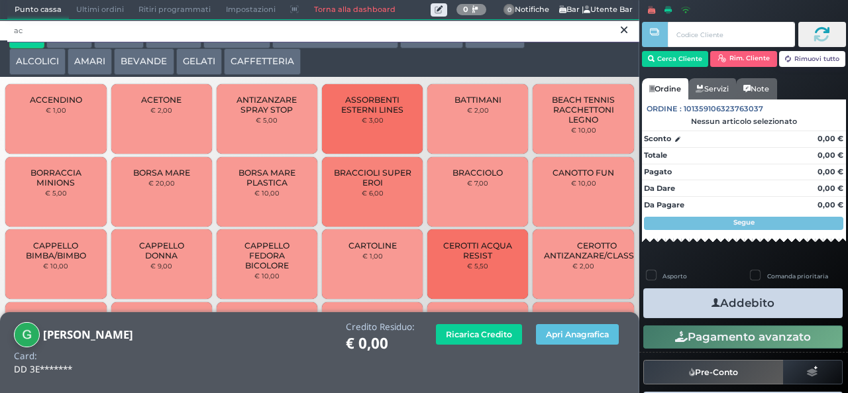
type input "acq"
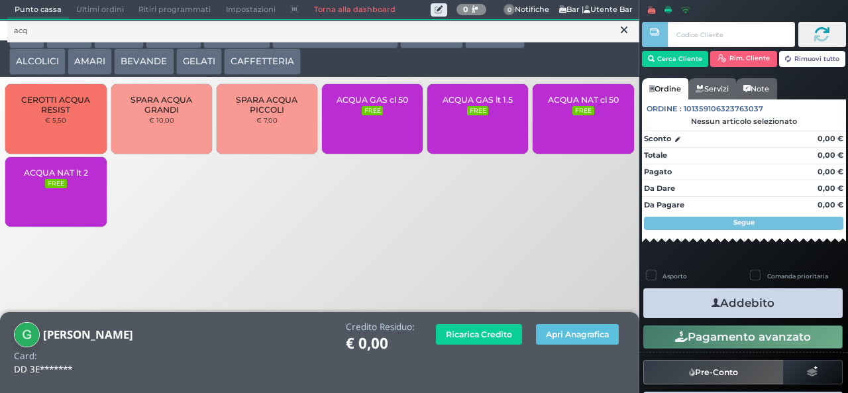
click at [588, 128] on div "ACQUA NAT cl 50 FREE" at bounding box center [583, 119] width 101 height 70
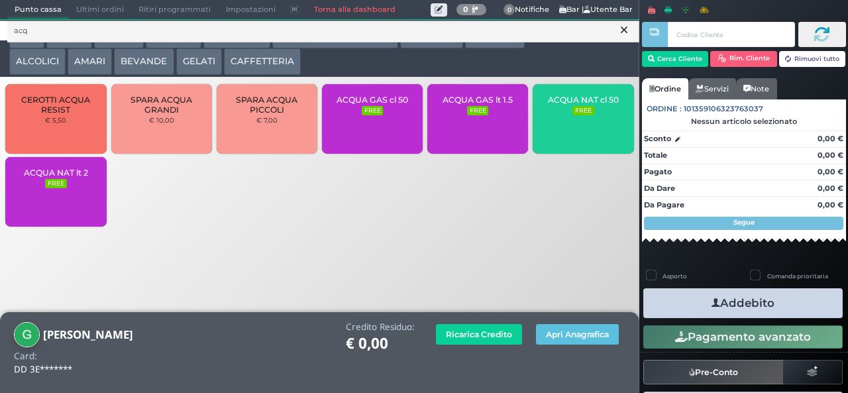
click at [590, 130] on div "ACQUA NAT cl 50 FREE" at bounding box center [583, 119] width 101 height 70
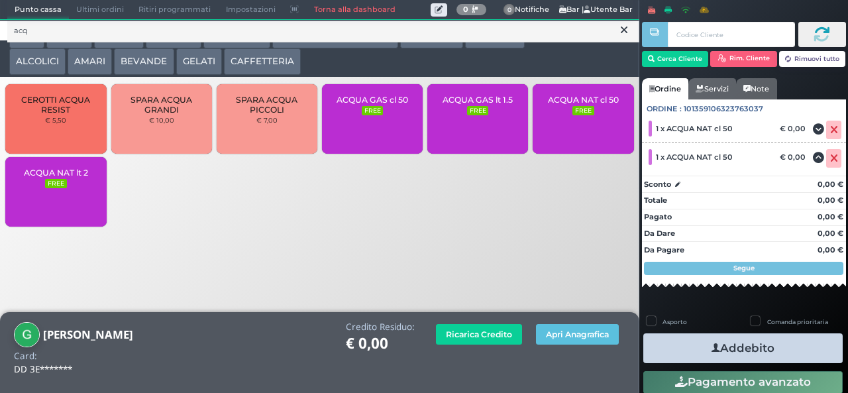
click at [791, 321] on label "Comanda prioritaria" at bounding box center [797, 321] width 61 height 9
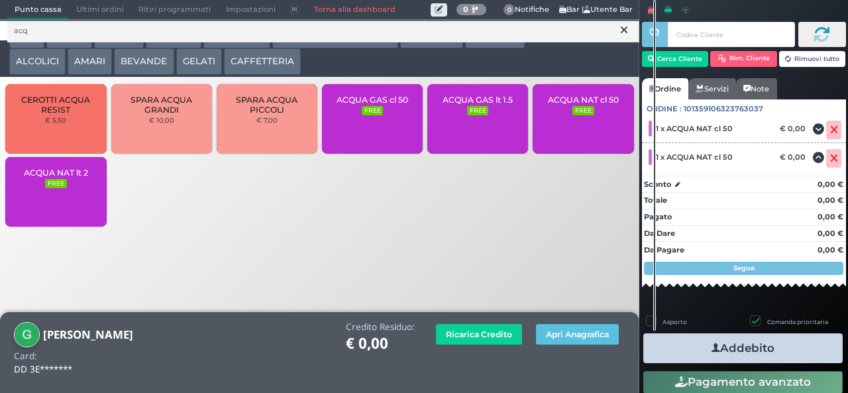
click at [785, 321] on label "Comanda prioritaria" at bounding box center [797, 321] width 61 height 9
checkbox input "false"
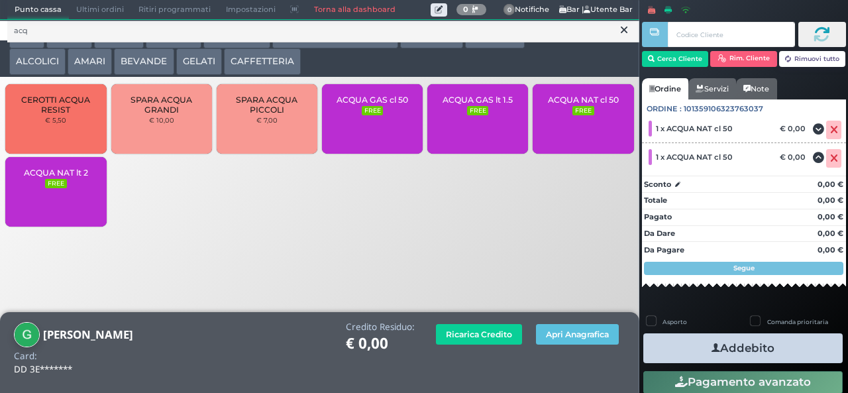
click at [792, 355] on button "Addebito" at bounding box center [742, 348] width 199 height 30
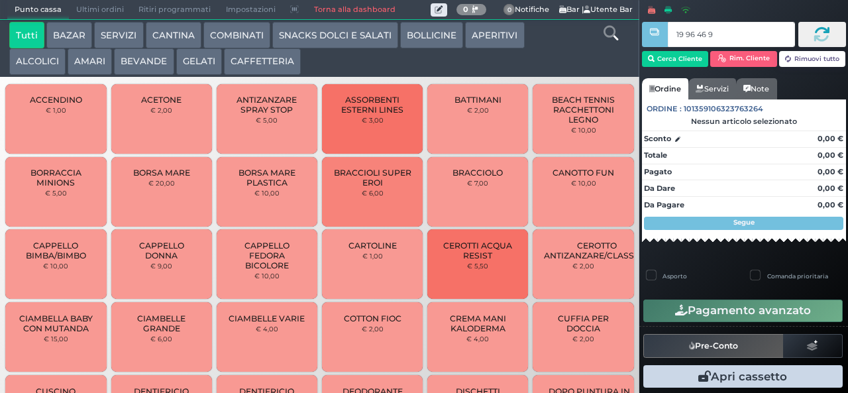
type input "19 96 46 95"
click at [351, 42] on button "SNACKS DOLCI E SALATI" at bounding box center [335, 35] width 126 height 27
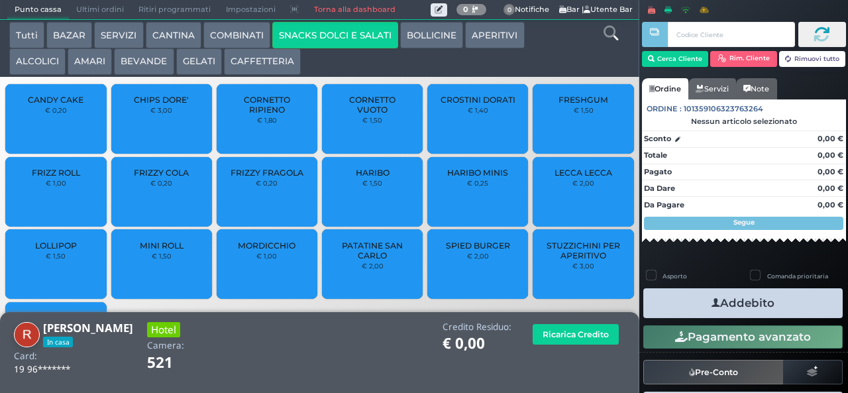
click at [275, 71] on button "CAFFETTERIA" at bounding box center [262, 61] width 77 height 27
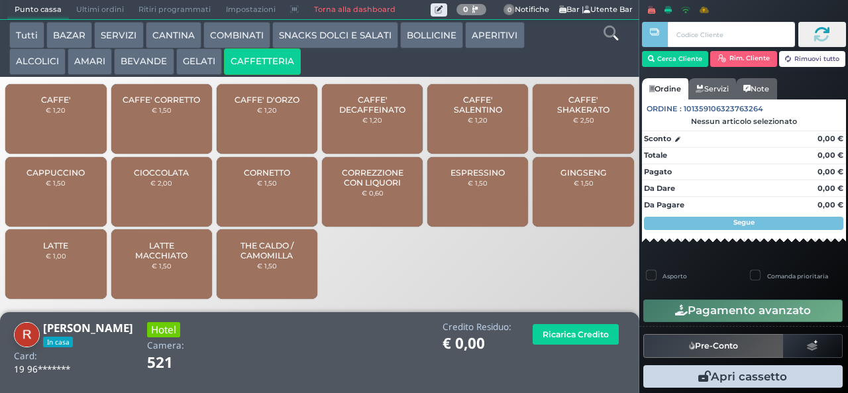
click at [199, 67] on button "GELATI" at bounding box center [199, 61] width 46 height 27
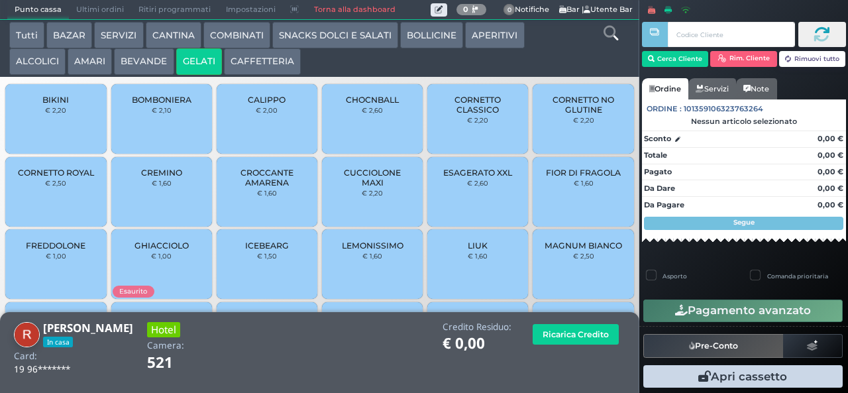
click at [470, 115] on span "CORNETTO CLASSICO" at bounding box center [478, 105] width 79 height 20
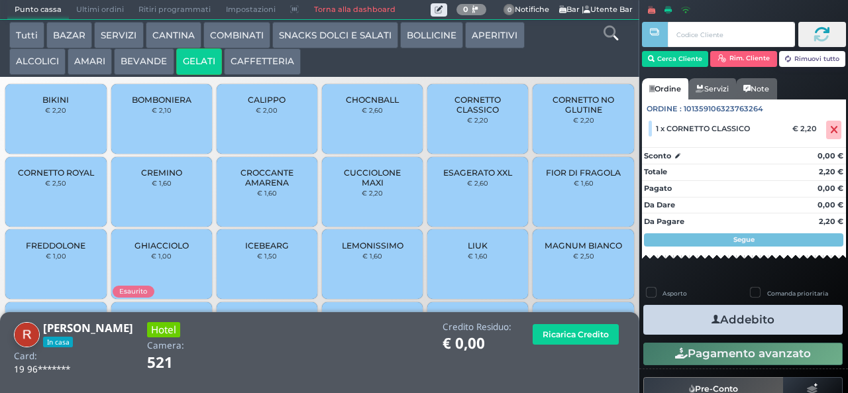
click at [816, 331] on button "Addebito" at bounding box center [742, 320] width 199 height 30
